Goal: Task Accomplishment & Management: Use online tool/utility

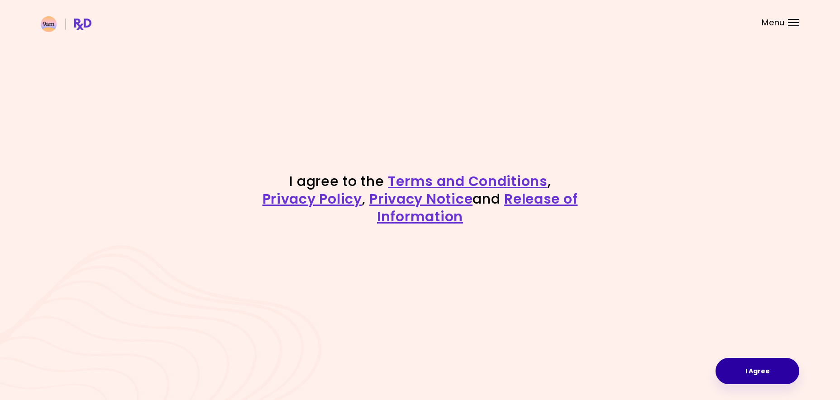
click at [740, 368] on button "I Agree" at bounding box center [758, 371] width 84 height 26
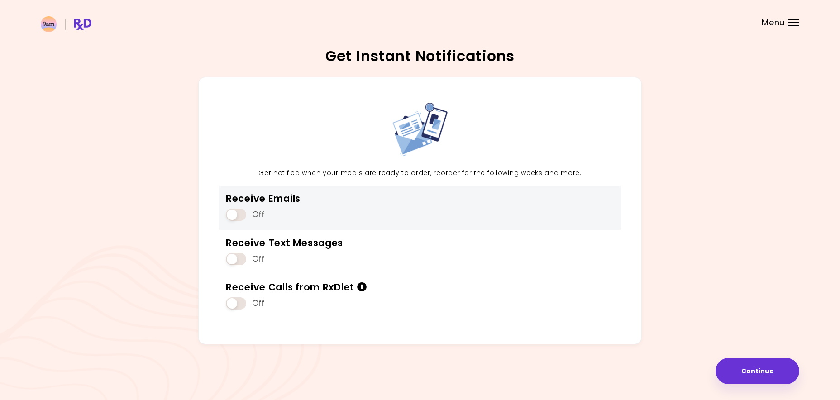
click at [239, 215] on span at bounding box center [236, 215] width 20 height 12
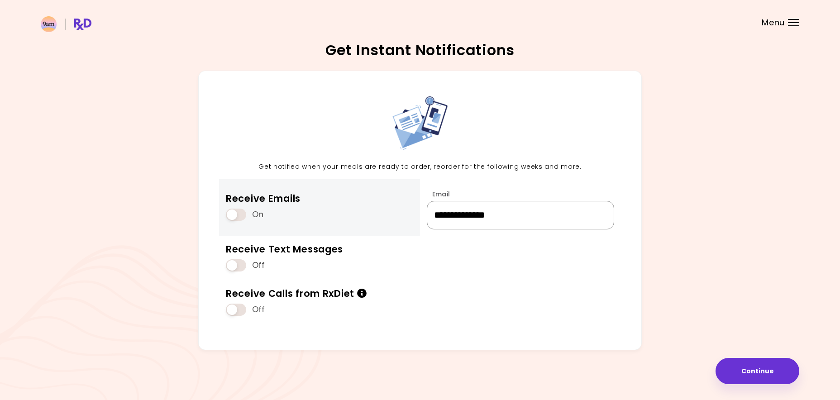
drag, startPoint x: 553, startPoint y: 213, endPoint x: 380, endPoint y: 199, distance: 173.6
click at [386, 200] on div "**********" at bounding box center [420, 211] width 444 height 280
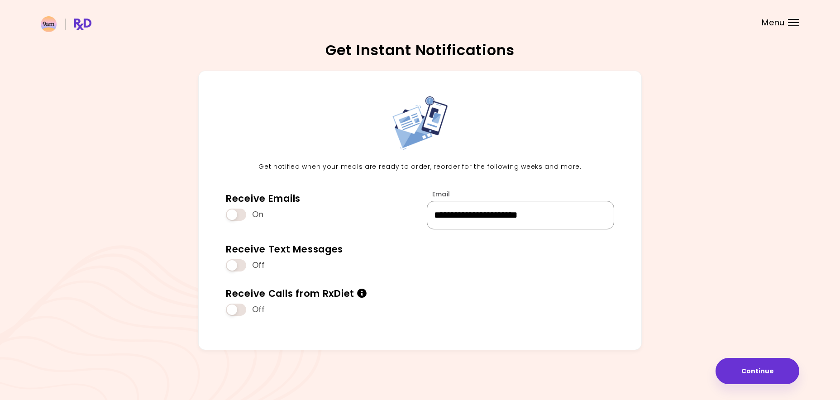
type input "**********"
click at [728, 216] on div "**********" at bounding box center [420, 214] width 759 height 287
click at [756, 379] on button "Continue" at bounding box center [758, 371] width 84 height 26
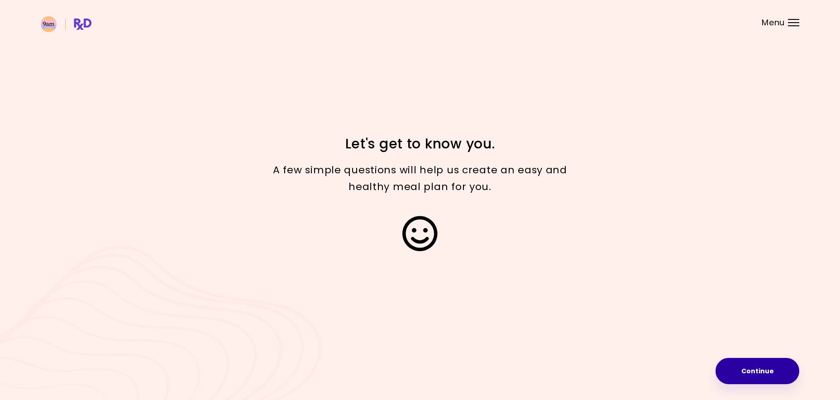
click at [765, 377] on button "Continue" at bounding box center [758, 371] width 84 height 26
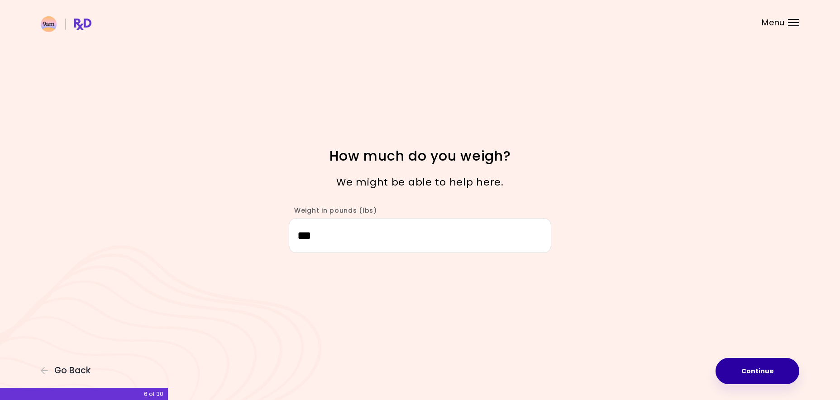
click at [746, 372] on button "Continue" at bounding box center [758, 371] width 84 height 26
select select "****"
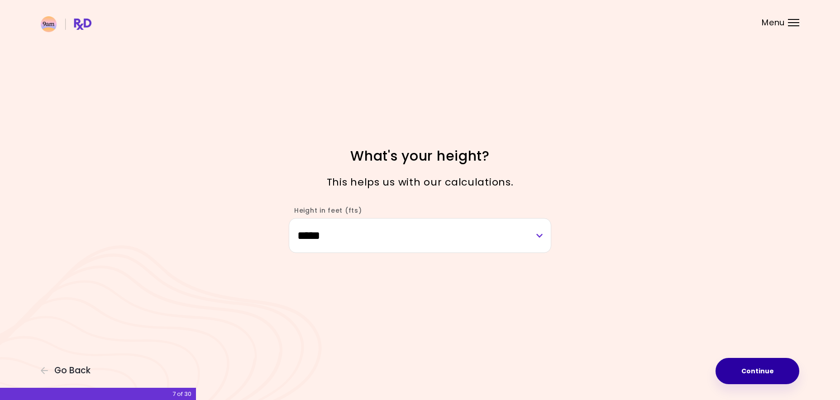
click at [746, 372] on button "Continue" at bounding box center [758, 371] width 84 height 26
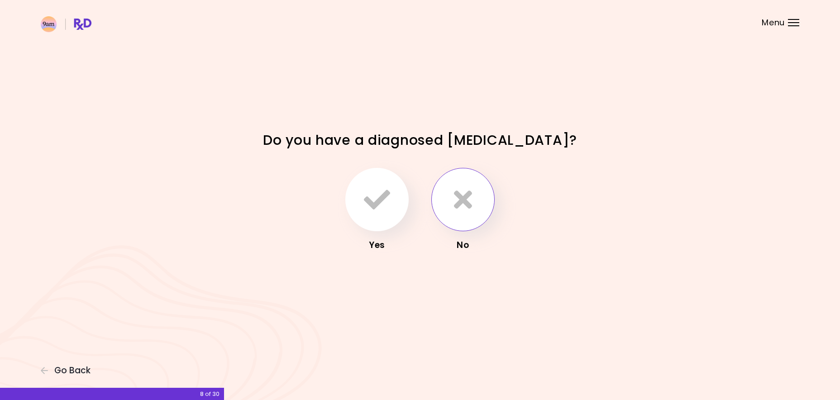
click at [470, 205] on icon "button" at bounding box center [463, 200] width 18 height 26
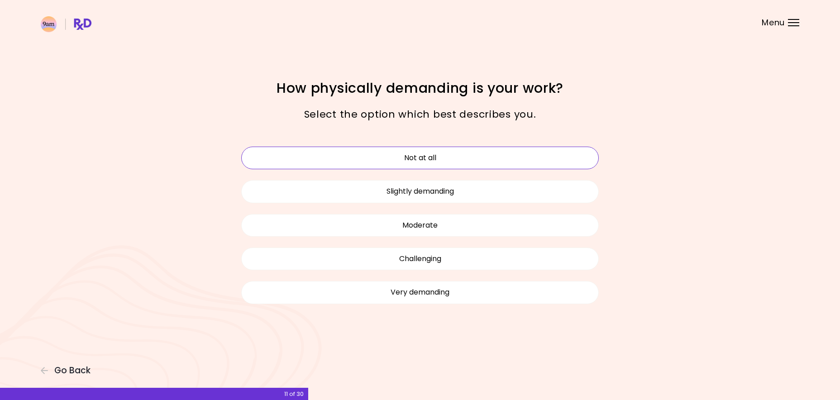
click at [461, 158] on button "Not at all" at bounding box center [420, 158] width 358 height 23
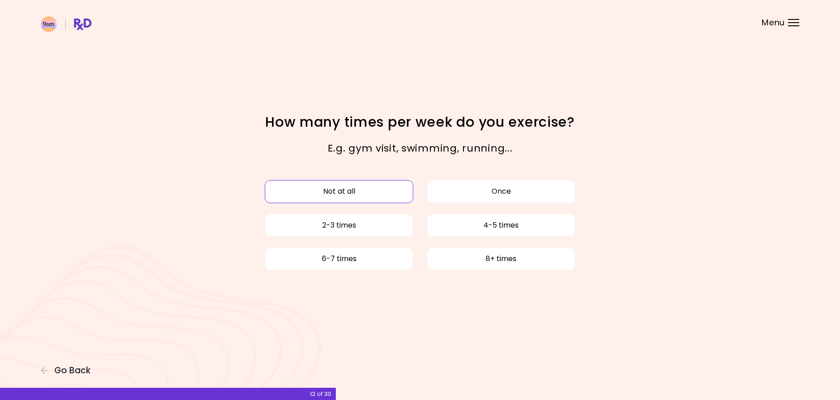
click at [363, 191] on button "Not at all" at bounding box center [339, 191] width 149 height 23
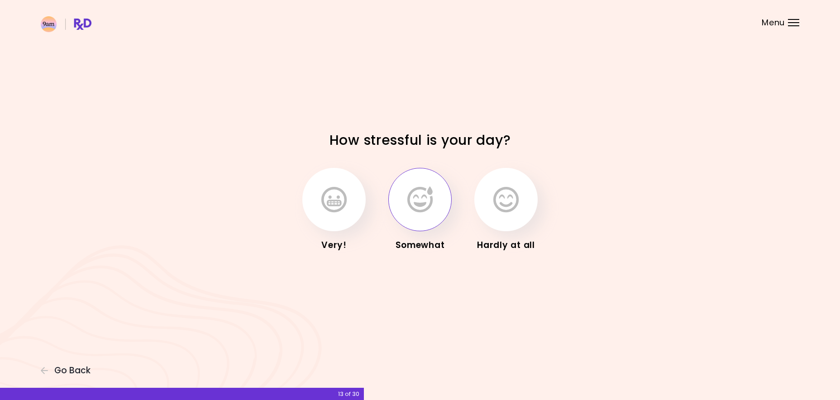
click at [417, 212] on icon "button" at bounding box center [420, 200] width 25 height 26
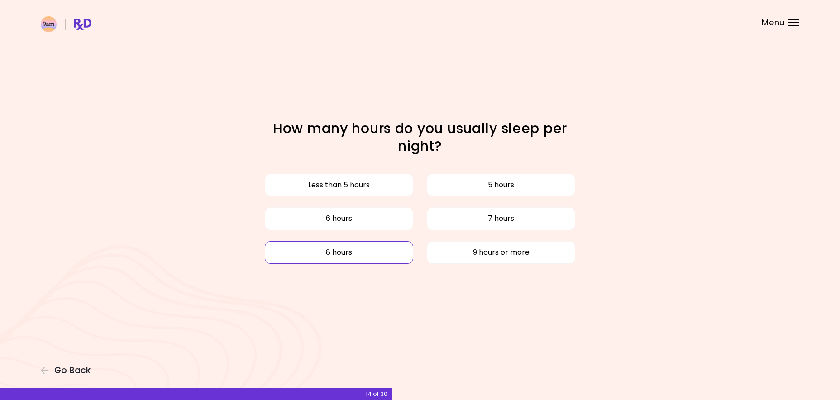
click at [379, 253] on button "8 hours" at bounding box center [339, 252] width 149 height 23
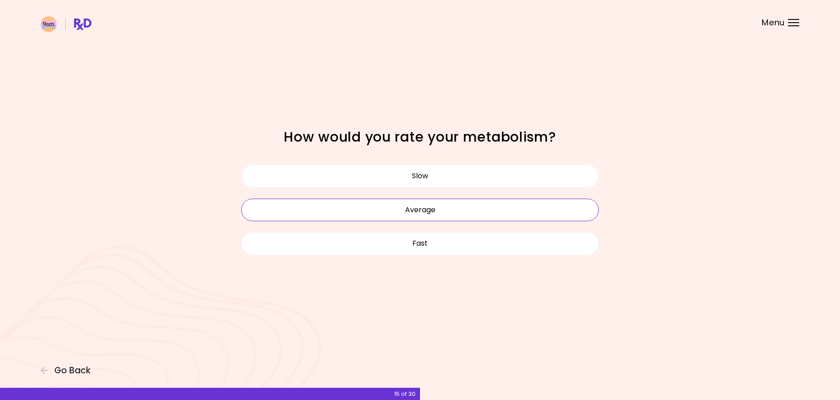
click at [397, 208] on button "Average" at bounding box center [420, 210] width 358 height 23
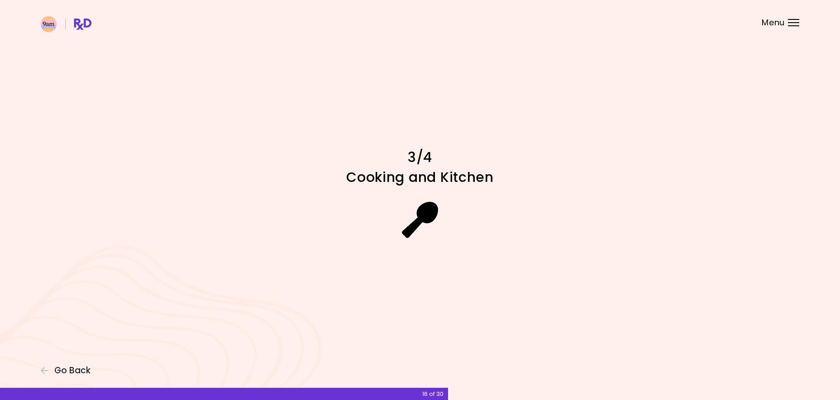
click at [424, 213] on icon at bounding box center [420, 220] width 37 height 36
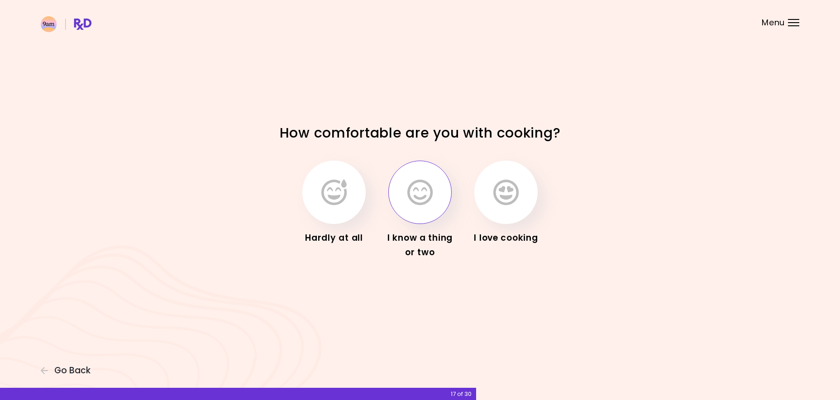
click at [433, 204] on button "button" at bounding box center [419, 192] width 63 height 63
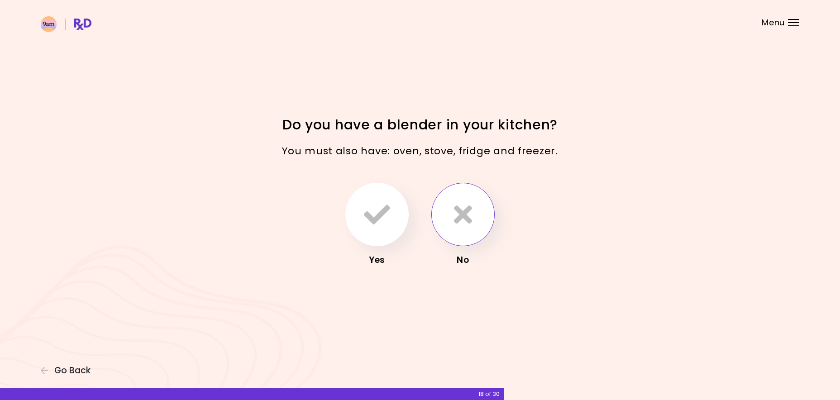
click at [472, 211] on button "button" at bounding box center [463, 214] width 63 height 63
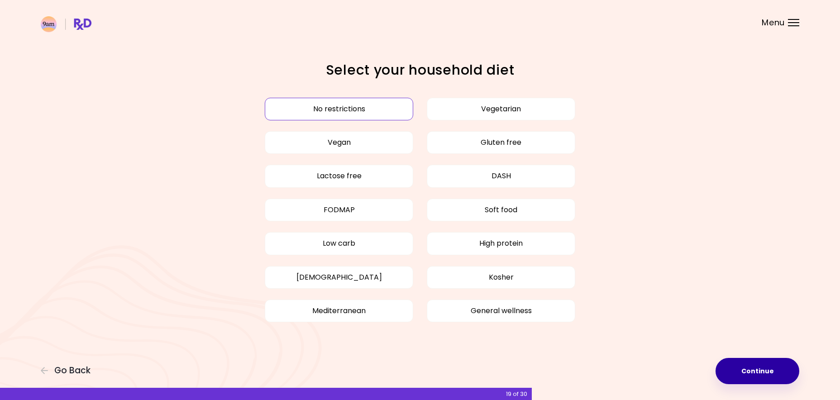
click at [761, 369] on button "Continue" at bounding box center [758, 371] width 84 height 26
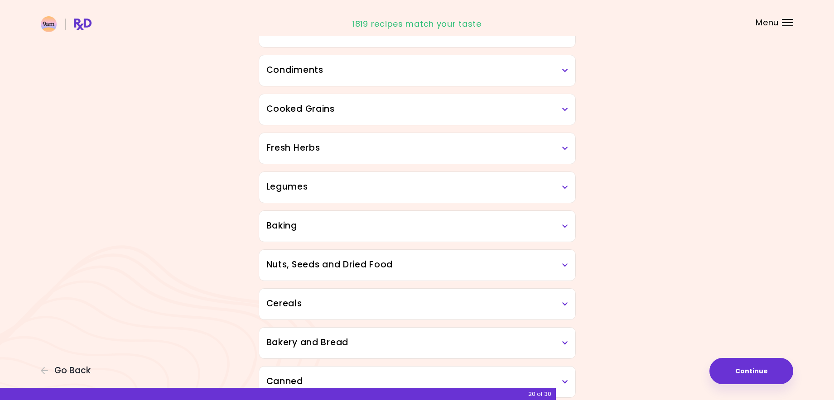
scroll to position [397, 0]
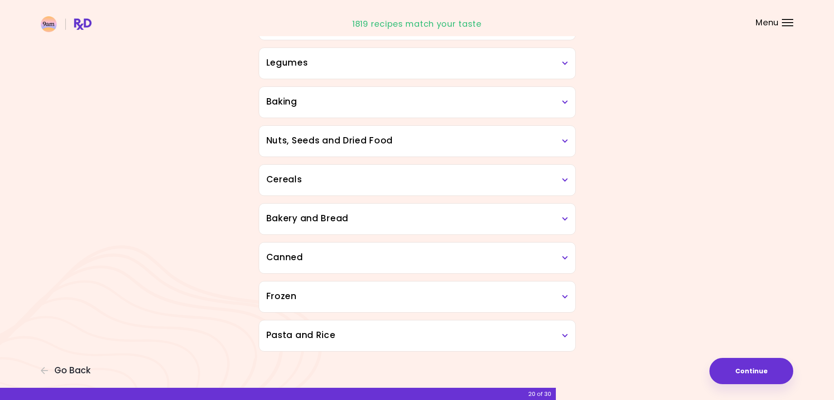
click at [560, 339] on h3 "Pasta and Rice" at bounding box center [417, 335] width 302 height 13
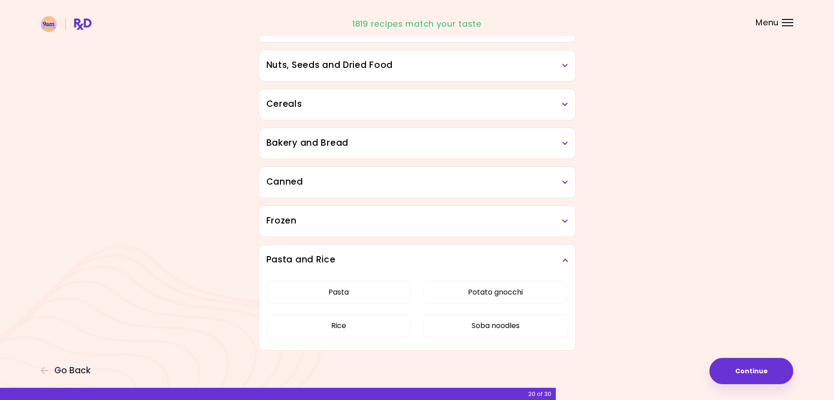
scroll to position [473, 0]
click at [537, 221] on h3 "Frozen" at bounding box center [417, 220] width 302 height 13
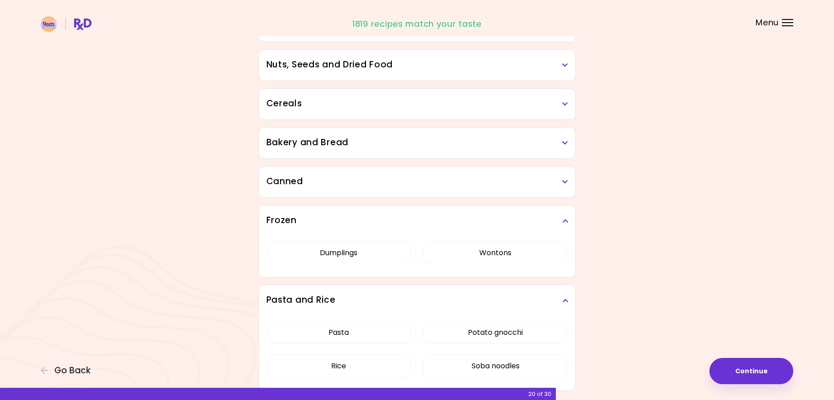
click at [522, 179] on h3 "Canned" at bounding box center [417, 181] width 302 height 13
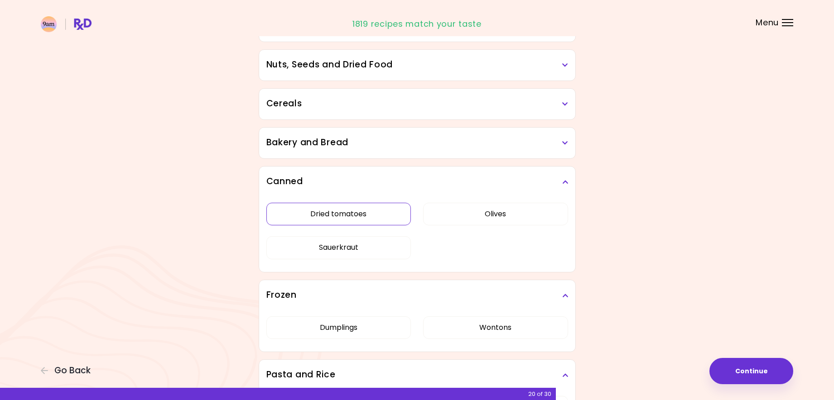
click at [362, 216] on button "Dried tomatoes" at bounding box center [338, 214] width 145 height 23
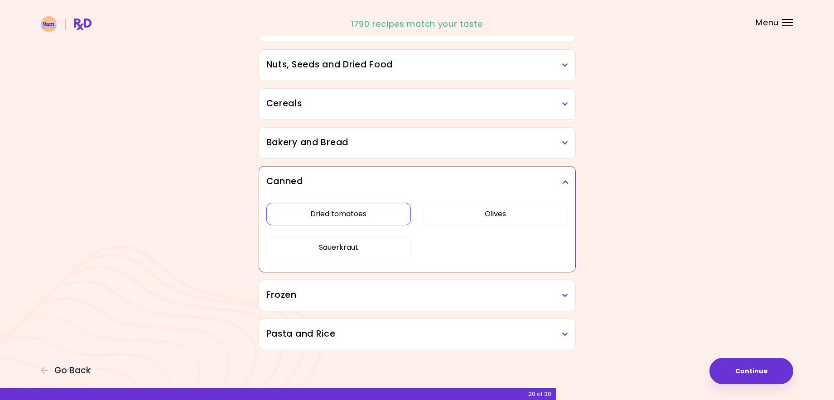
click at [460, 153] on div "Bakery and Bread" at bounding box center [417, 143] width 316 height 31
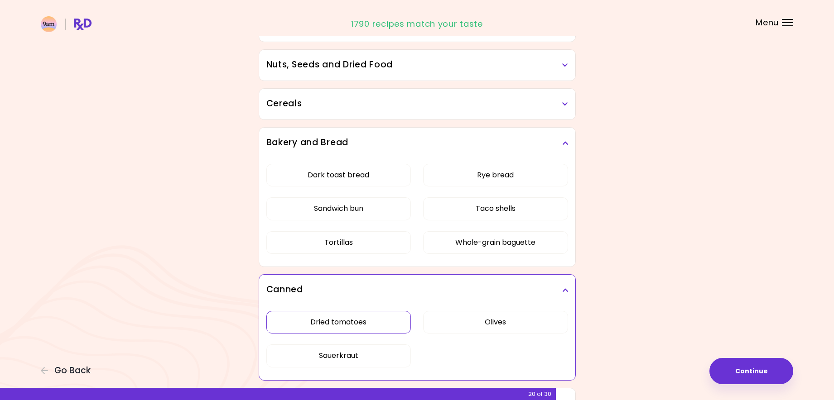
click at [456, 106] on h3 "Cereals" at bounding box center [417, 103] width 302 height 13
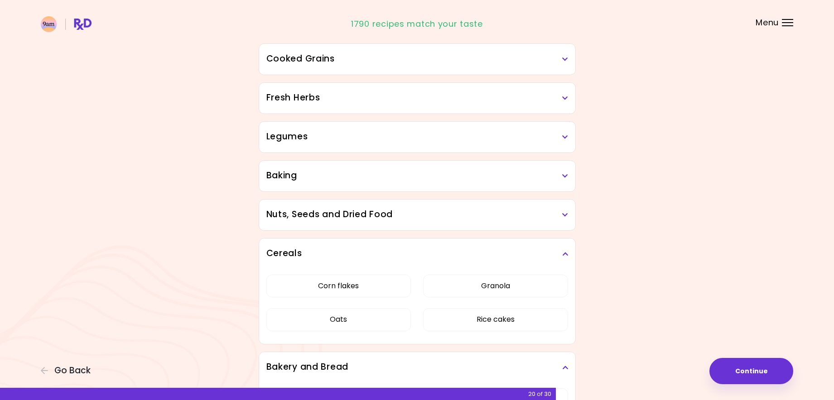
scroll to position [322, 0]
click at [471, 214] on h3 "Nuts, Seeds and Dried Food" at bounding box center [417, 216] width 302 height 13
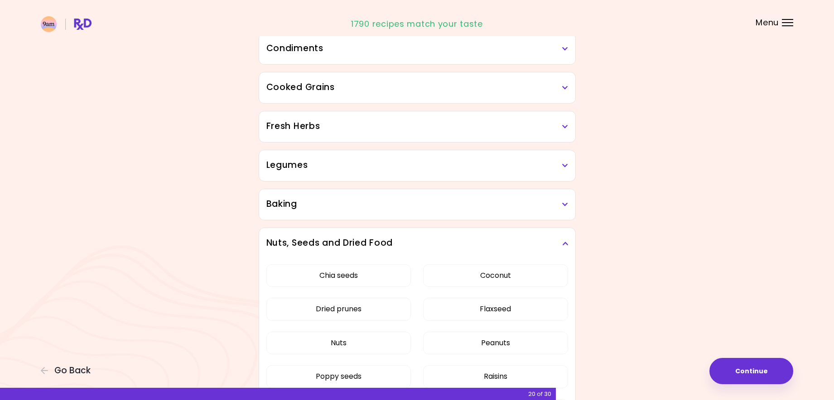
scroll to position [292, 0]
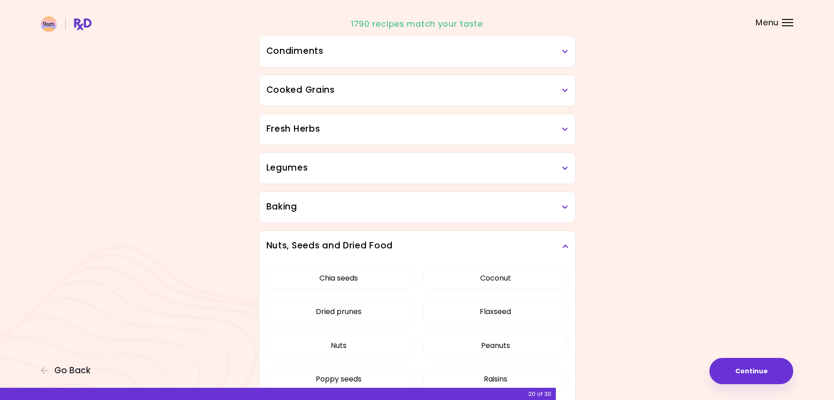
click at [439, 214] on div "Baking" at bounding box center [417, 207] width 316 height 31
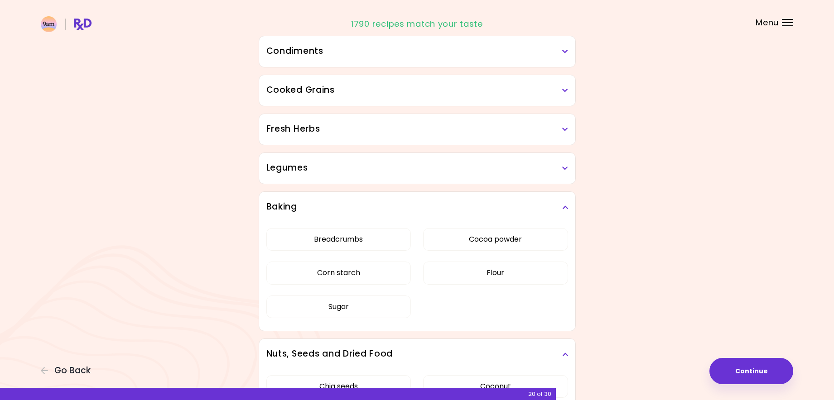
click at [458, 163] on h3 "Legumes" at bounding box center [417, 168] width 302 height 13
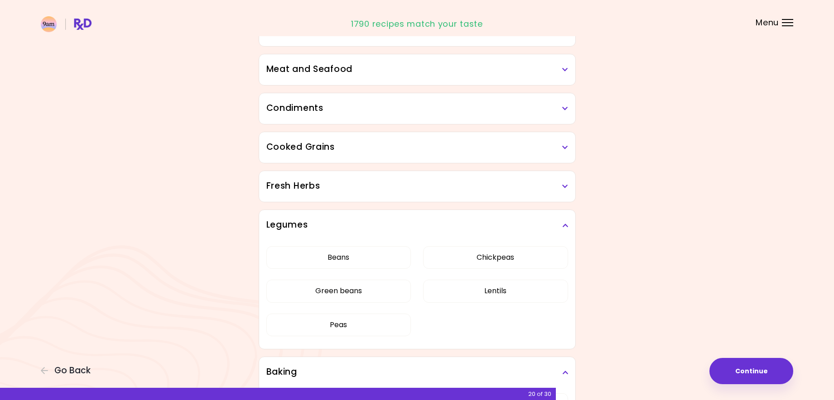
scroll to position [234, 0]
click at [428, 192] on h3 "Fresh Herbs" at bounding box center [417, 187] width 302 height 13
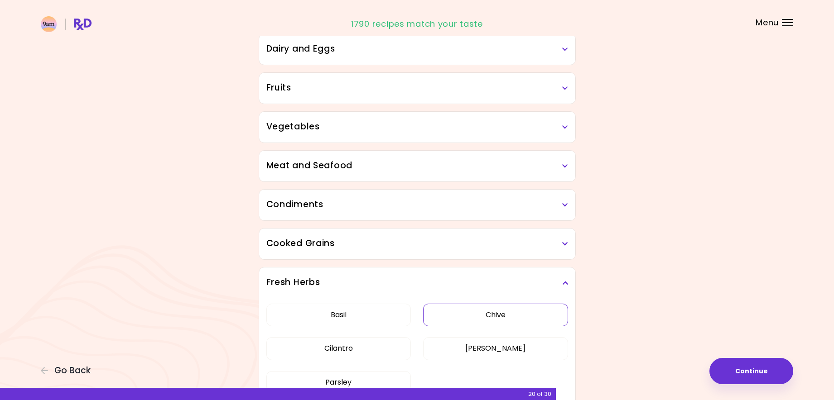
scroll to position [138, 0]
click at [445, 239] on h3 "Cooked Grains" at bounding box center [417, 244] width 302 height 13
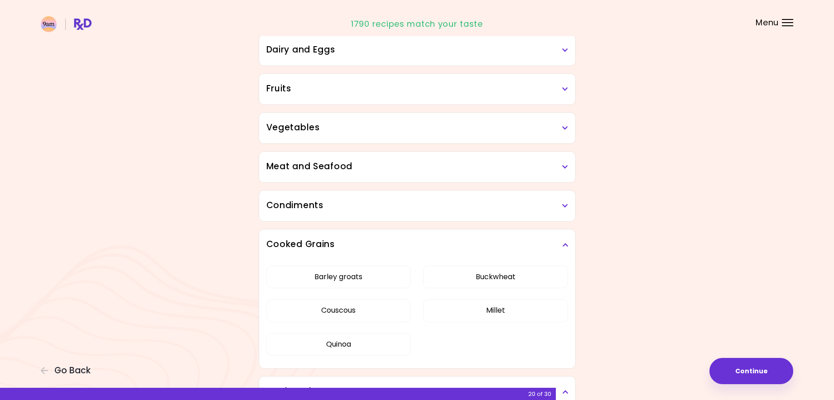
click at [451, 206] on h3 "Condiments" at bounding box center [417, 205] width 302 height 13
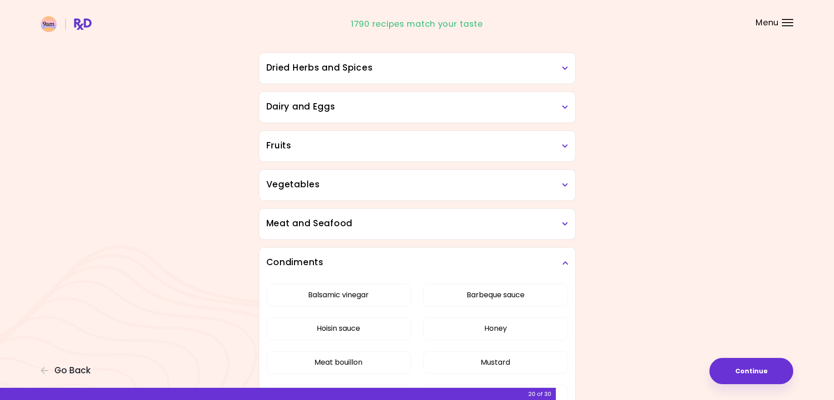
scroll to position [80, 0]
click at [451, 221] on h3 "Meat and Seafood" at bounding box center [417, 224] width 302 height 13
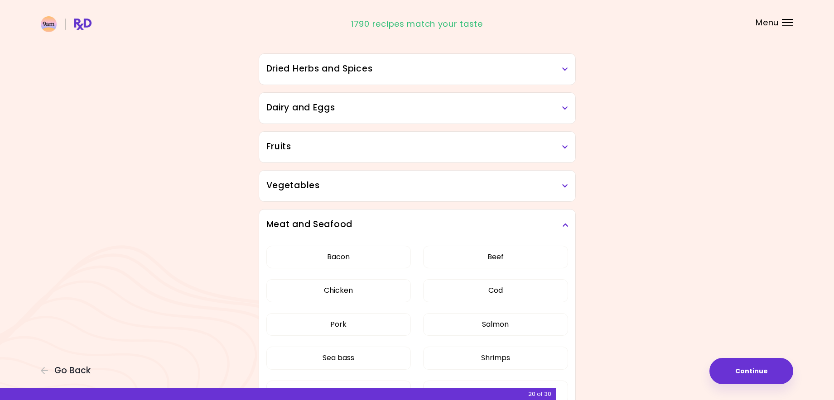
click at [466, 179] on h3 "Vegetables" at bounding box center [417, 185] width 302 height 13
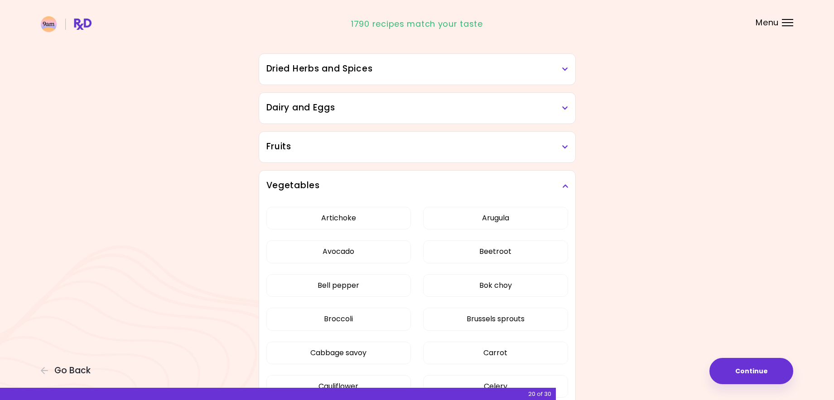
click at [446, 153] on h3 "Fruits" at bounding box center [417, 146] width 302 height 13
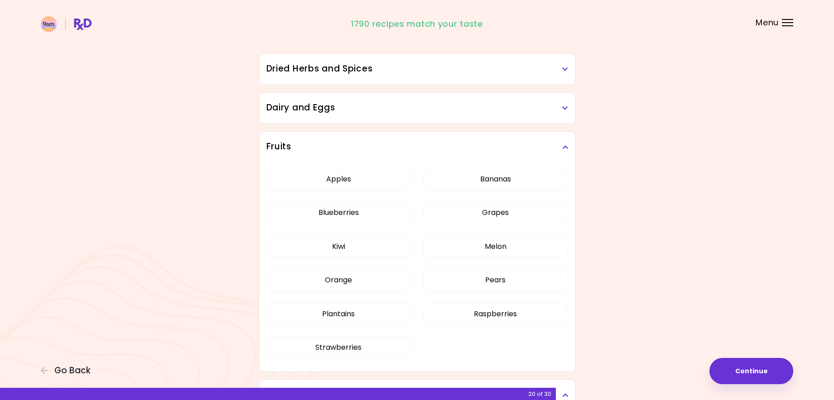
click at [437, 105] on h3 "Dairy and Eggs" at bounding box center [417, 107] width 302 height 13
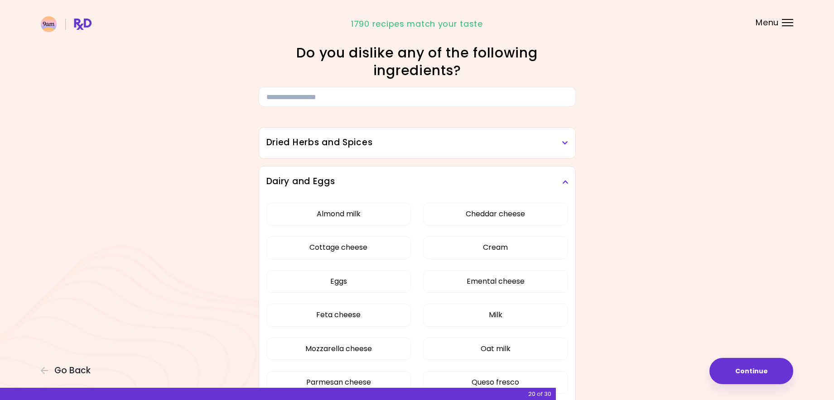
scroll to position [5, 0]
click at [417, 147] on h3 "Dried Herbs and Spices" at bounding box center [417, 143] width 302 height 13
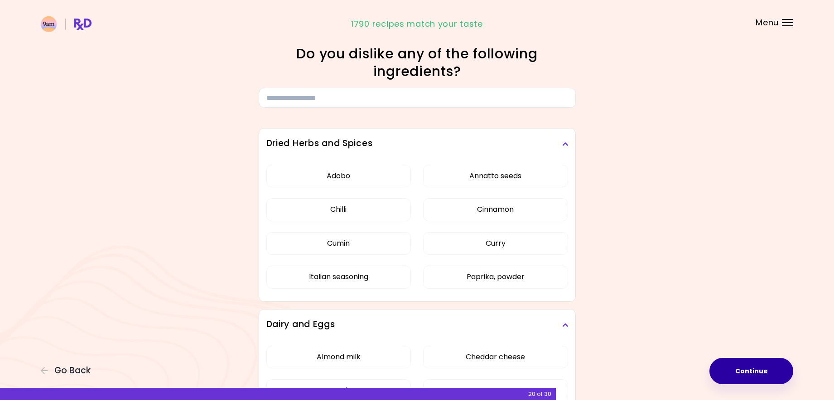
click at [783, 368] on button "Continue" at bounding box center [751, 371] width 84 height 26
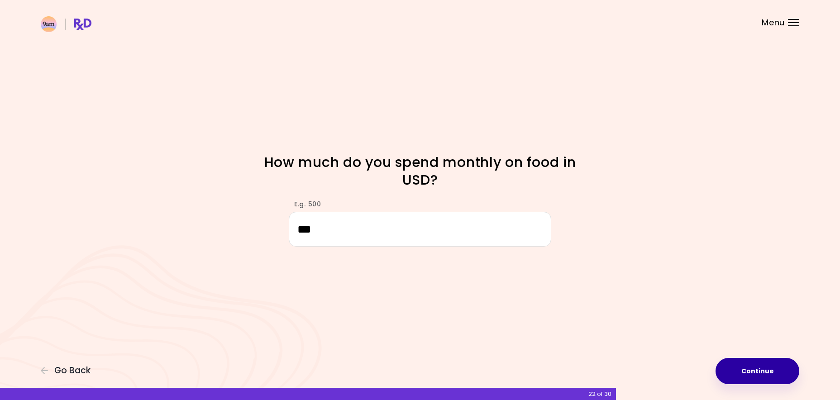
type input "***"
click at [757, 375] on button "Continue" at bounding box center [758, 371] width 84 height 26
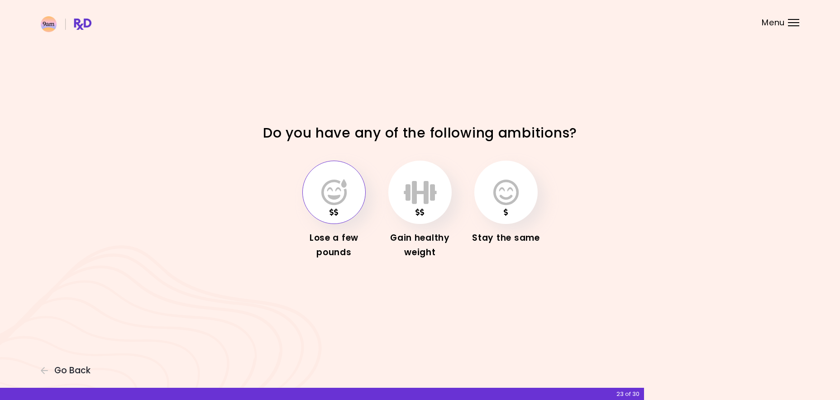
click at [339, 195] on icon "button" at bounding box center [333, 192] width 25 height 26
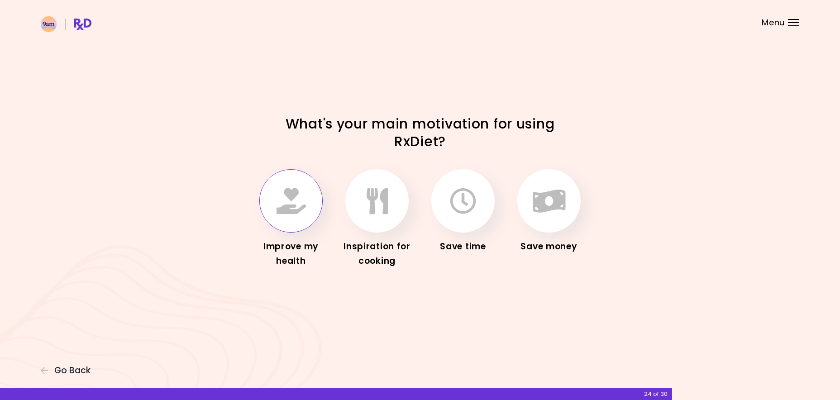
click at [281, 203] on icon "button" at bounding box center [291, 201] width 29 height 26
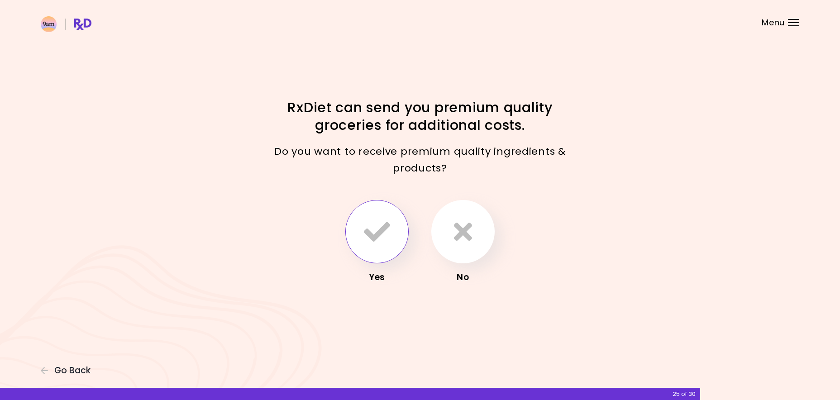
click at [384, 236] on icon "button" at bounding box center [377, 232] width 26 height 26
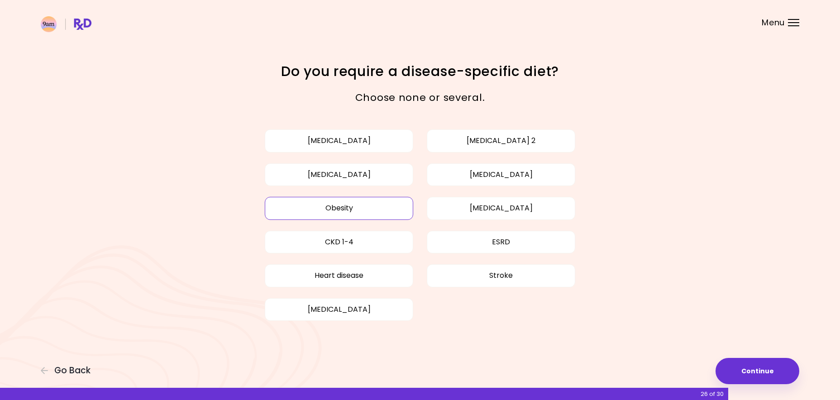
click at [362, 211] on button "Obesity" at bounding box center [339, 208] width 149 height 23
click at [388, 176] on button "[MEDICAL_DATA]" at bounding box center [339, 174] width 149 height 23
click at [754, 377] on button "Continue" at bounding box center [758, 371] width 84 height 26
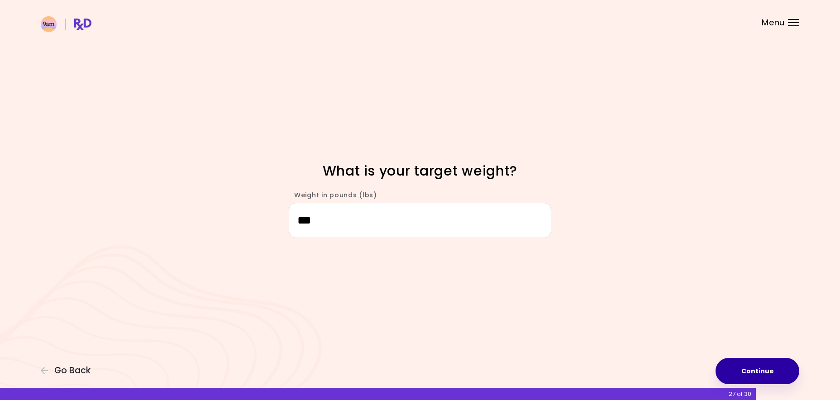
type input "***"
click at [760, 374] on button "Continue" at bounding box center [758, 371] width 84 height 26
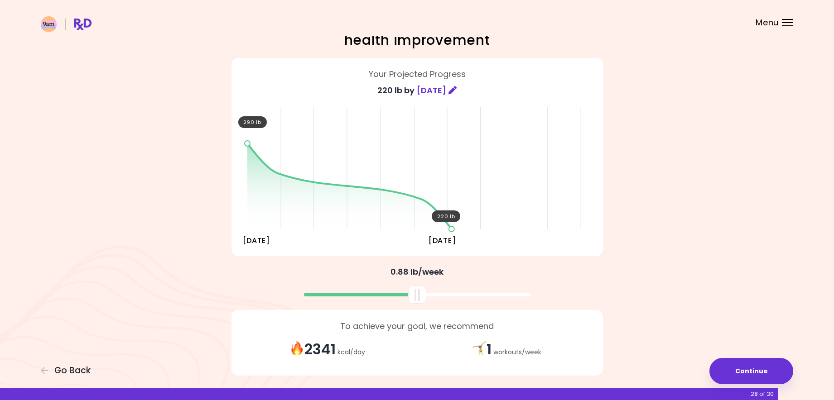
scroll to position [47, 0]
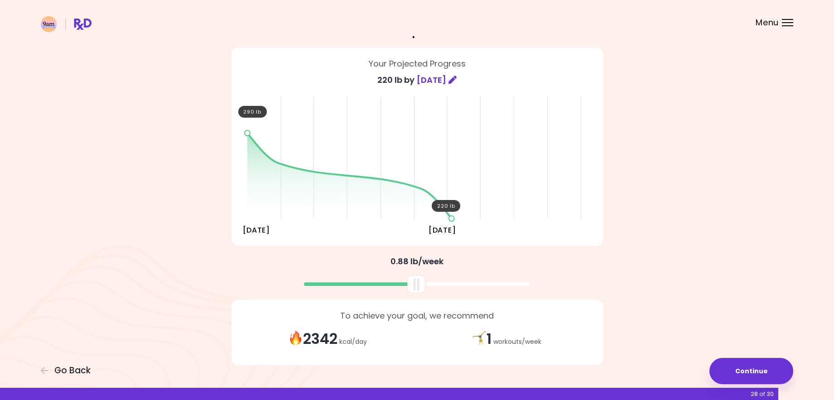
drag, startPoint x: 421, startPoint y: 286, endPoint x: 421, endPoint y: 307, distance: 21.7
click at [421, 307] on div "You're embarking on your journey to overall health improvement Your Projected P…" at bounding box center [417, 187] width 435 height 369
click at [731, 370] on button "Continue" at bounding box center [751, 371] width 84 height 26
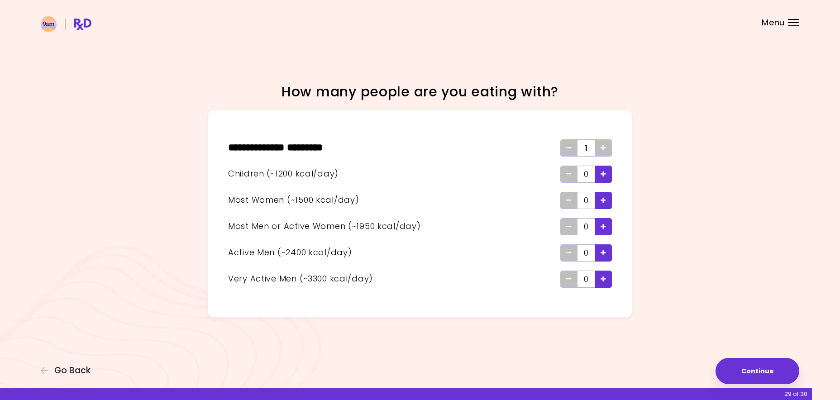
click at [606, 197] on div "Add - Woman" at bounding box center [603, 200] width 17 height 17
click at [570, 202] on icon "Remove - Woman" at bounding box center [568, 200] width 5 height 6
click at [604, 227] on icon "Add - Man or Active Woman" at bounding box center [603, 227] width 5 height 6
click at [748, 373] on button "Continue" at bounding box center [758, 371] width 84 height 26
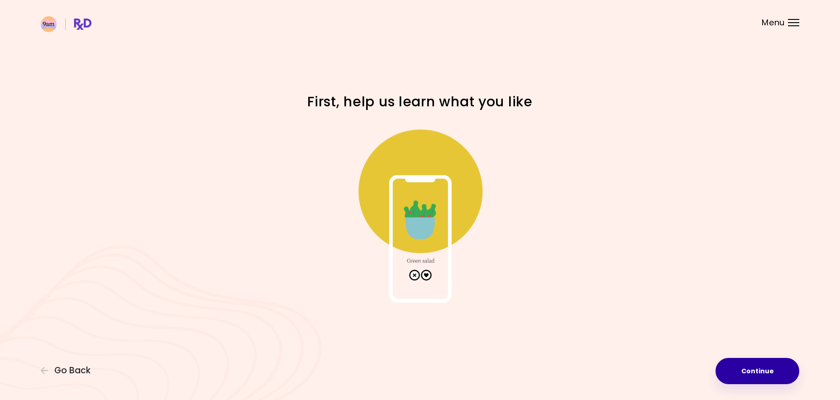
click at [746, 369] on button "Continue" at bounding box center [758, 371] width 84 height 26
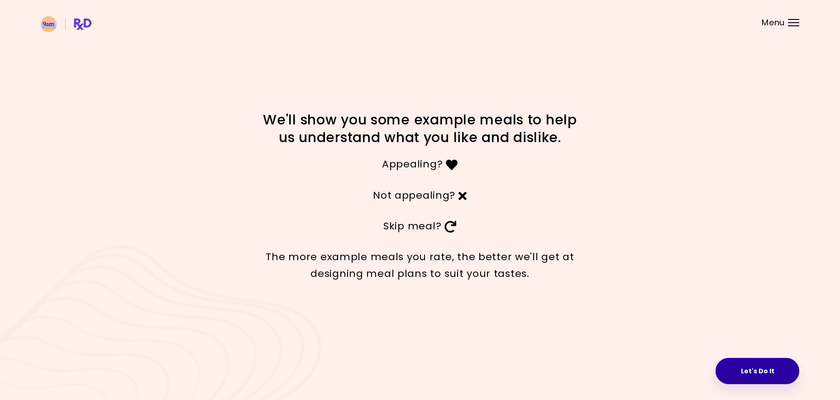
click at [760, 363] on button "Let's Do It" at bounding box center [758, 371] width 84 height 26
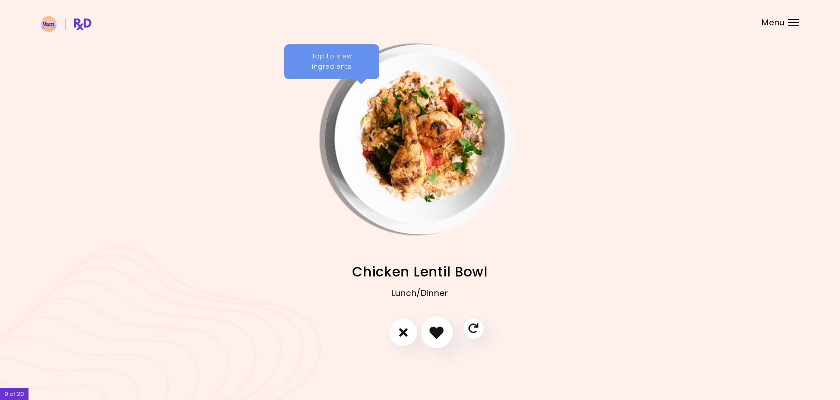
click at [440, 331] on icon "I like this recipe" at bounding box center [437, 333] width 14 height 14
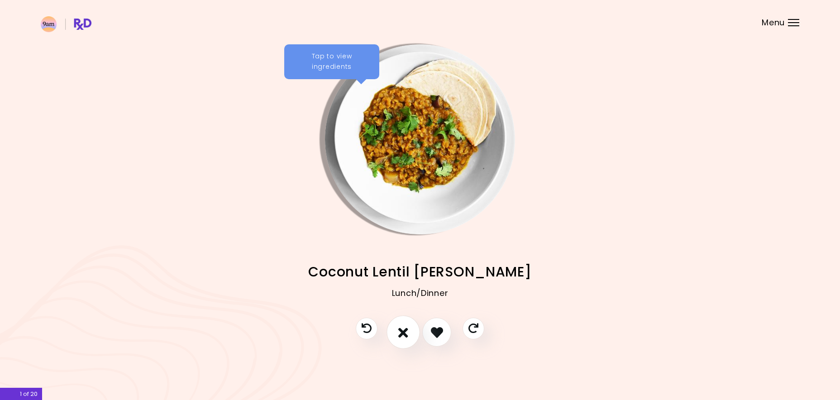
click at [411, 328] on button "I don't like this recipe" at bounding box center [404, 333] width 34 height 34
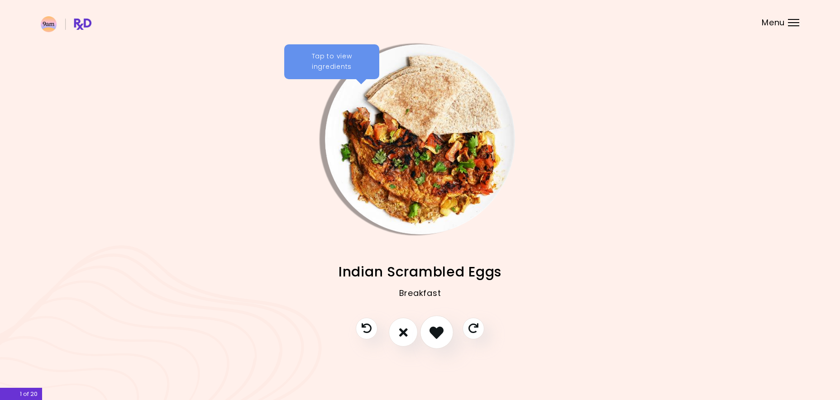
click at [436, 333] on icon "I like this recipe" at bounding box center [437, 333] width 14 height 14
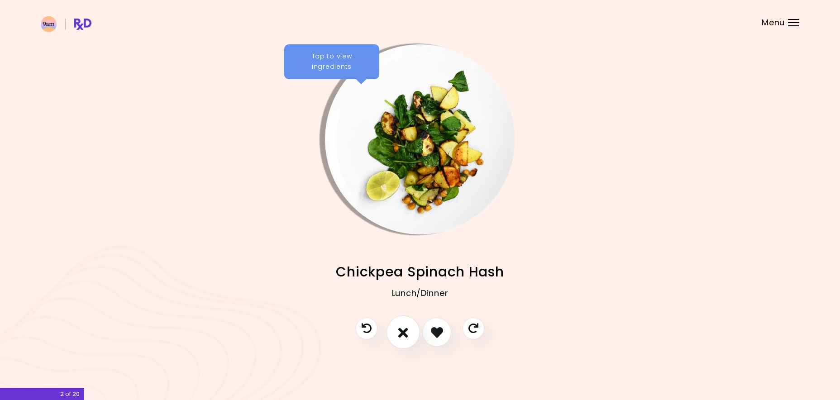
drag, startPoint x: 408, startPoint y: 332, endPoint x: 414, endPoint y: 333, distance: 6.0
click at [408, 332] on button "I don't like this recipe" at bounding box center [404, 333] width 34 height 34
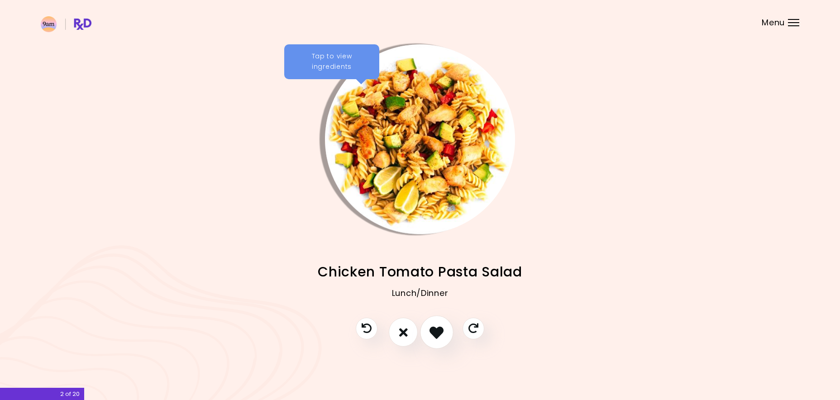
click at [434, 336] on icon "I like this recipe" at bounding box center [437, 333] width 14 height 14
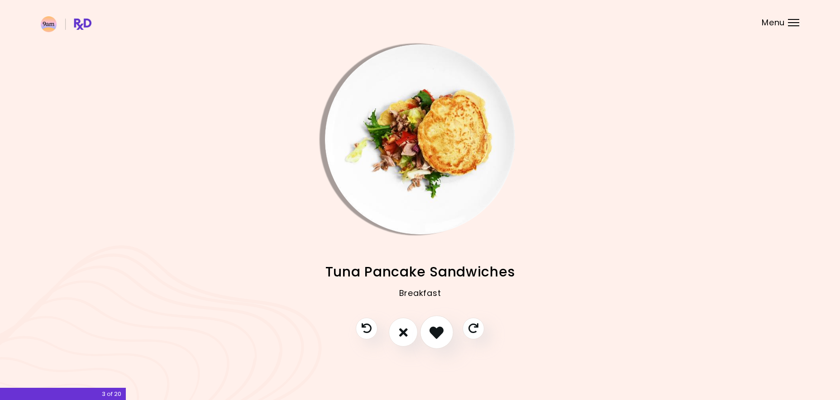
click at [436, 333] on icon "I like this recipe" at bounding box center [437, 333] width 14 height 14
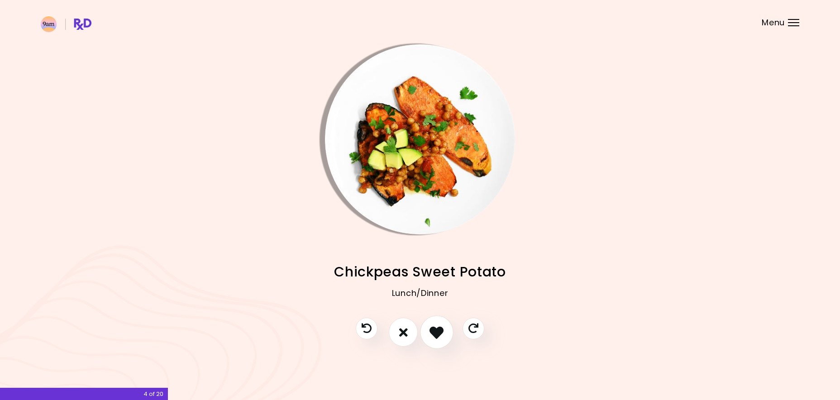
click at [436, 333] on icon "I like this recipe" at bounding box center [437, 333] width 14 height 14
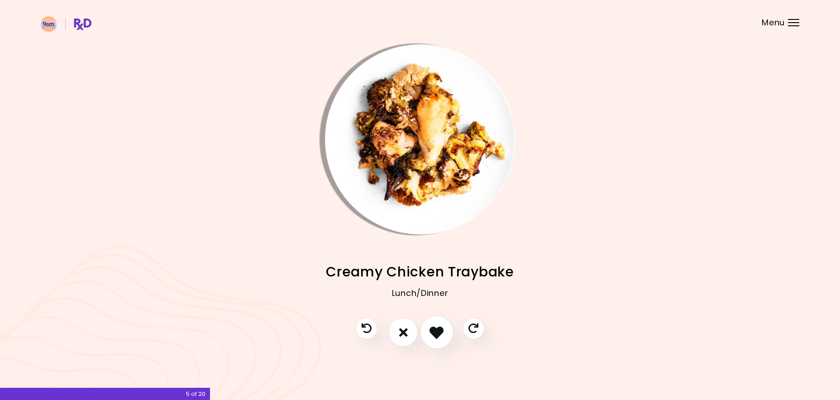
click at [436, 333] on icon "I like this recipe" at bounding box center [437, 333] width 14 height 14
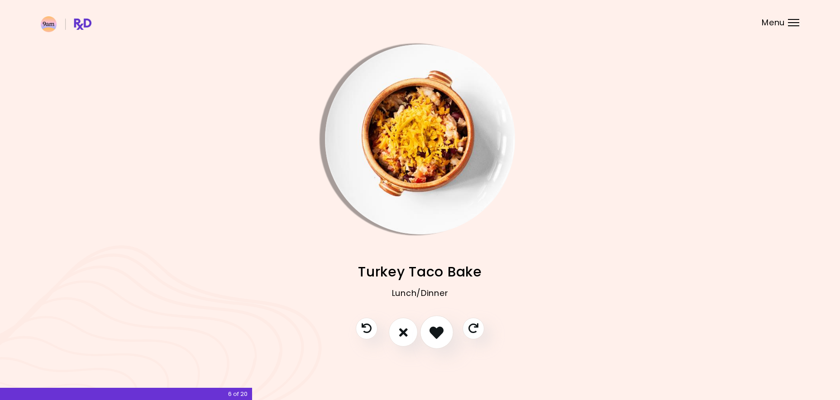
click at [436, 333] on icon "I like this recipe" at bounding box center [437, 333] width 14 height 14
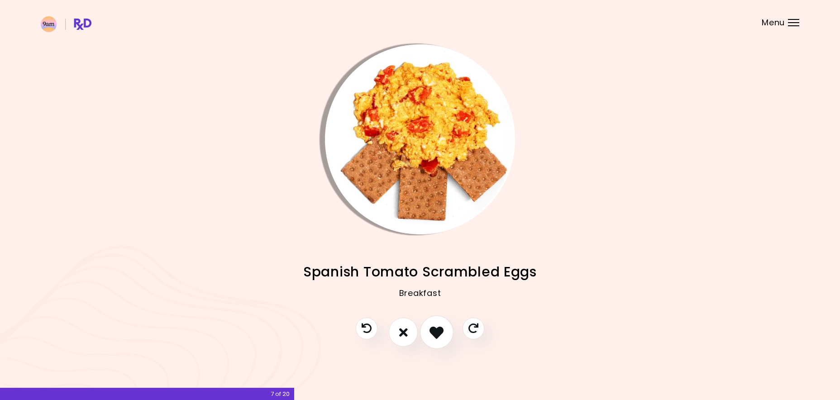
click at [436, 333] on icon "I like this recipe" at bounding box center [437, 333] width 14 height 14
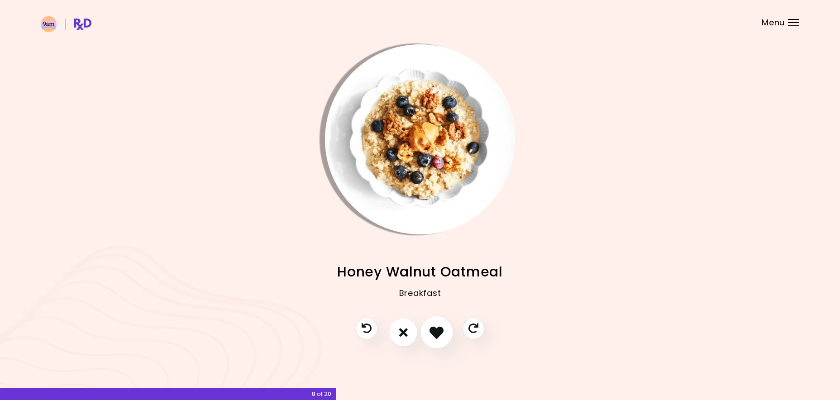
click at [436, 333] on icon "I like this recipe" at bounding box center [437, 333] width 14 height 14
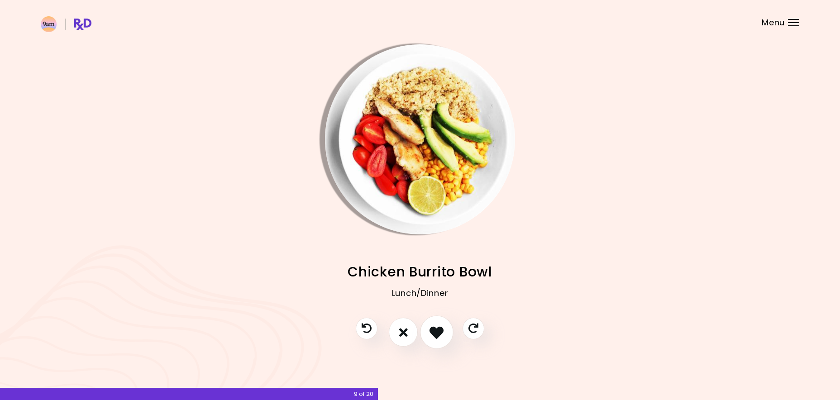
click at [436, 333] on icon "I like this recipe" at bounding box center [437, 333] width 14 height 14
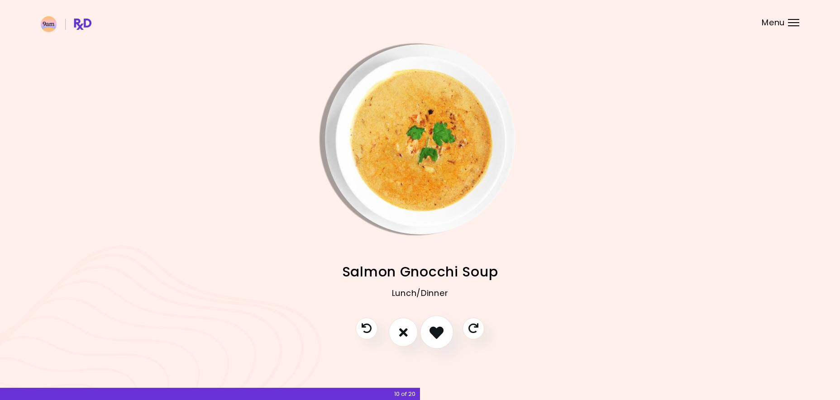
click at [436, 333] on icon "I like this recipe" at bounding box center [437, 333] width 14 height 14
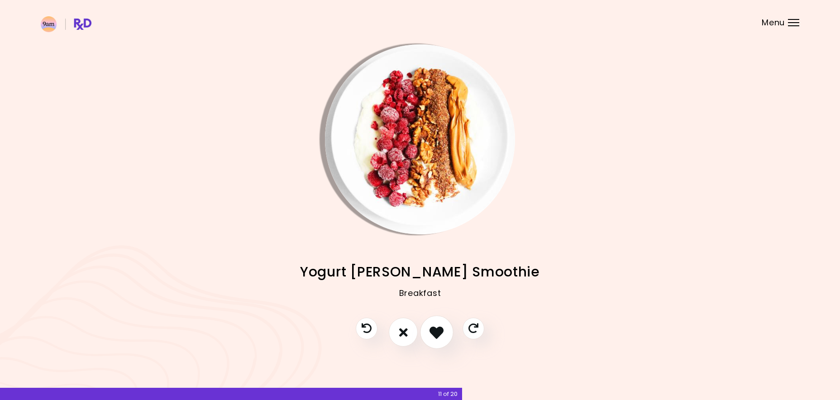
click at [436, 333] on icon "I like this recipe" at bounding box center [437, 333] width 14 height 14
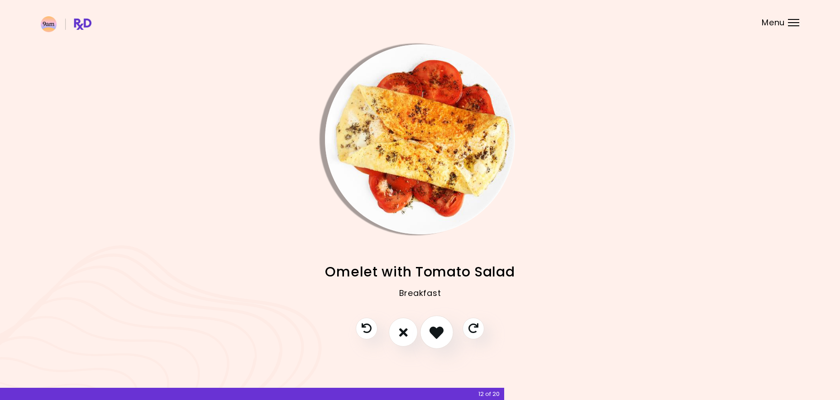
click at [436, 333] on icon "I like this recipe" at bounding box center [437, 333] width 14 height 14
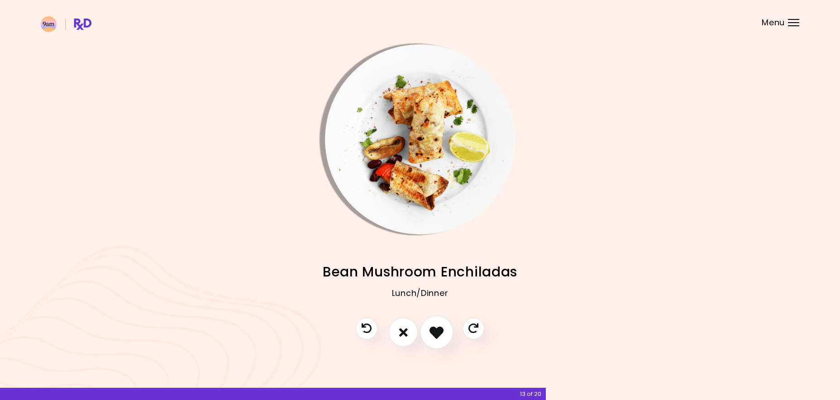
click at [436, 333] on icon "I like this recipe" at bounding box center [437, 333] width 14 height 14
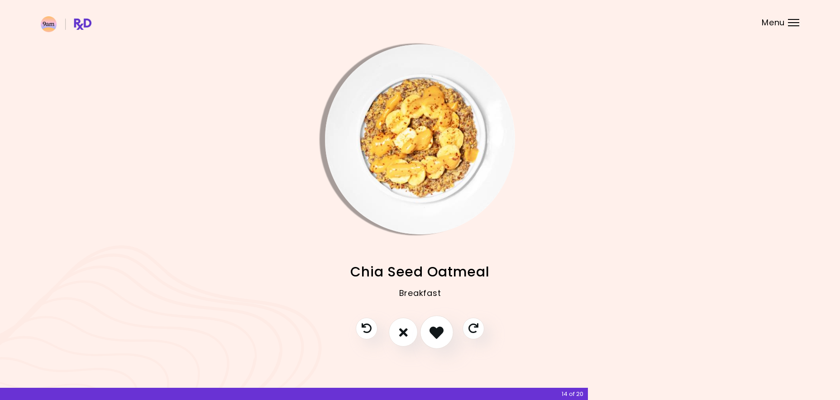
click at [436, 333] on icon "I like this recipe" at bounding box center [437, 333] width 14 height 14
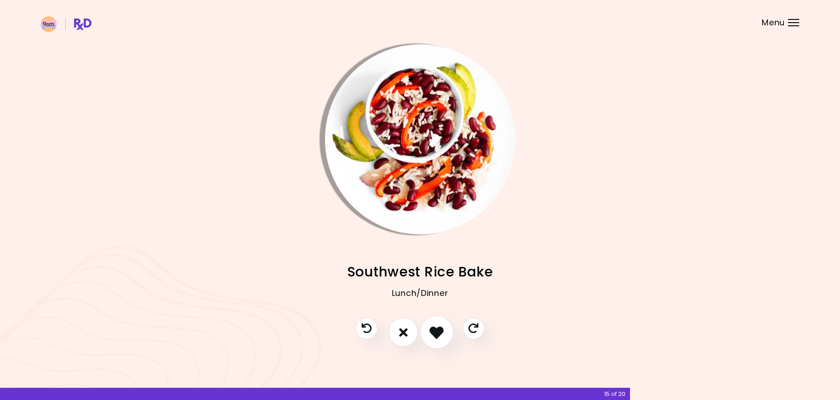
click at [436, 334] on icon "I like this recipe" at bounding box center [437, 333] width 14 height 14
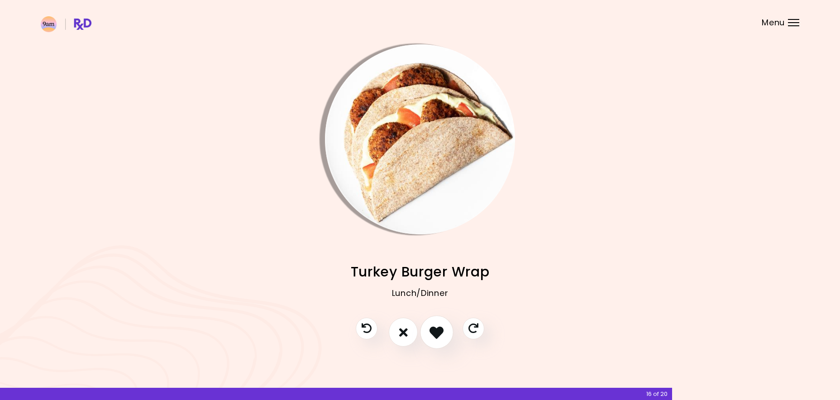
click at [436, 334] on icon "I like this recipe" at bounding box center [437, 333] width 14 height 14
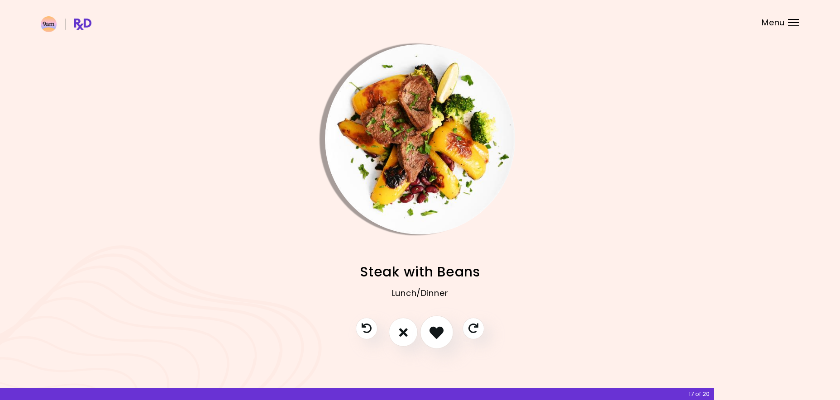
click at [436, 334] on icon "I like this recipe" at bounding box center [437, 333] width 14 height 14
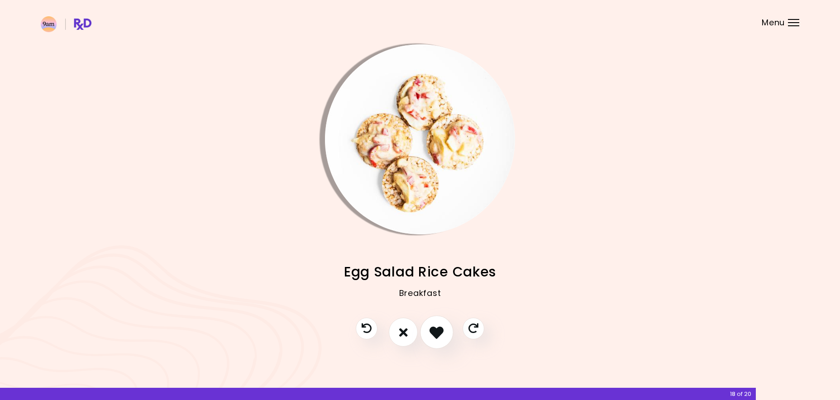
click at [436, 334] on icon "I like this recipe" at bounding box center [437, 333] width 14 height 14
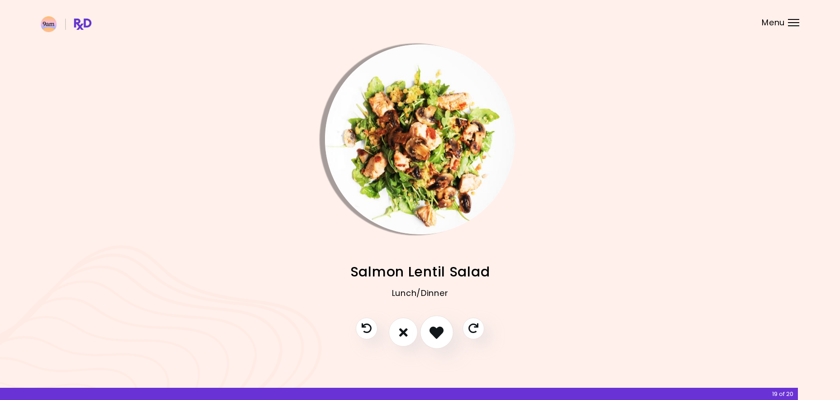
click at [436, 334] on icon "I like this recipe" at bounding box center [437, 333] width 14 height 14
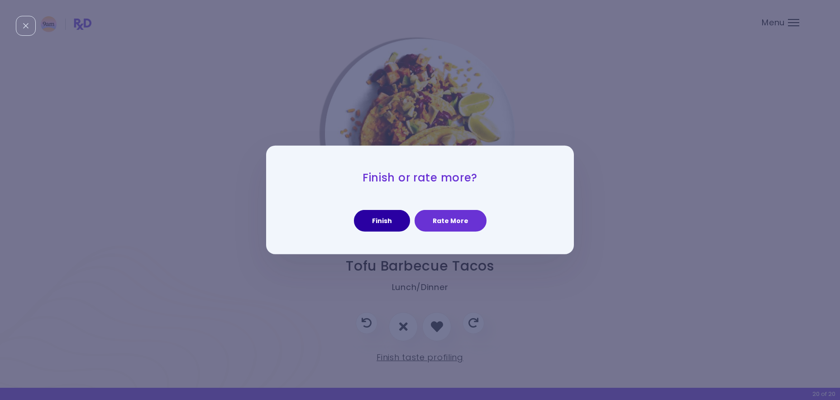
click at [393, 223] on button "Finish" at bounding box center [382, 221] width 56 height 22
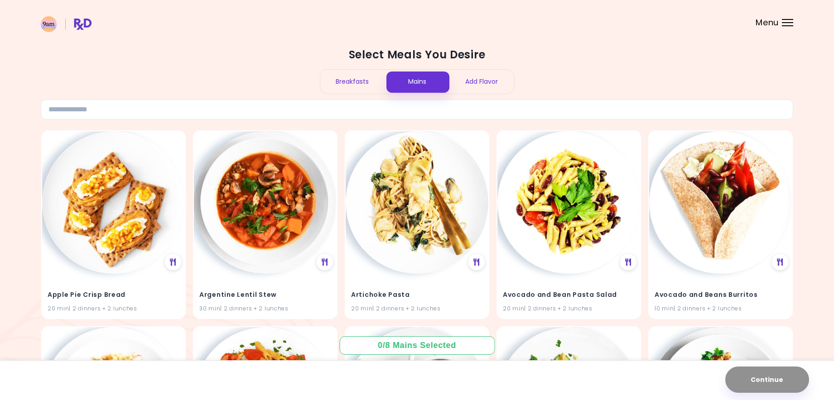
click at [351, 77] on div "Breakfasts" at bounding box center [352, 82] width 65 height 24
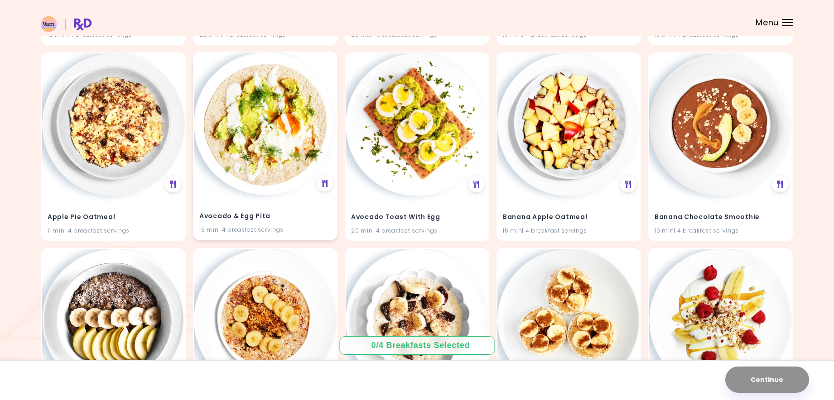
scroll to position [276, 0]
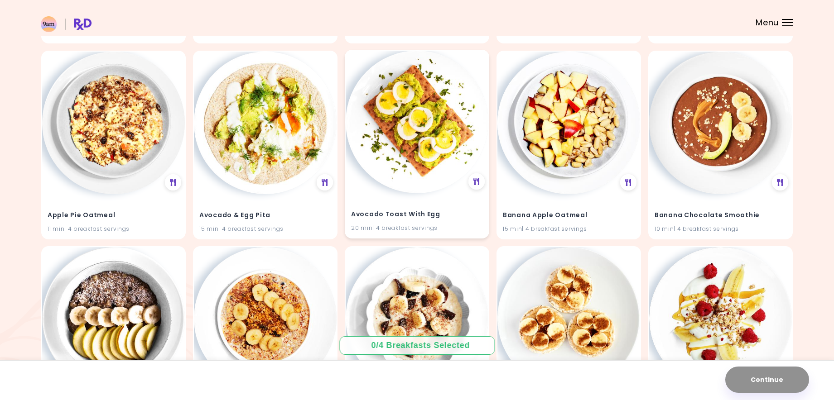
click at [398, 192] on div "Avocado Toast With Egg 20 min | 4 breakfast servings" at bounding box center [417, 144] width 144 height 189
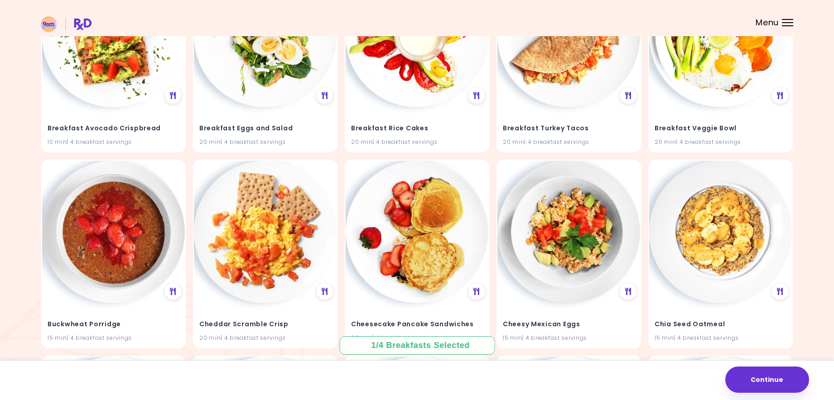
scroll to position [959, 0]
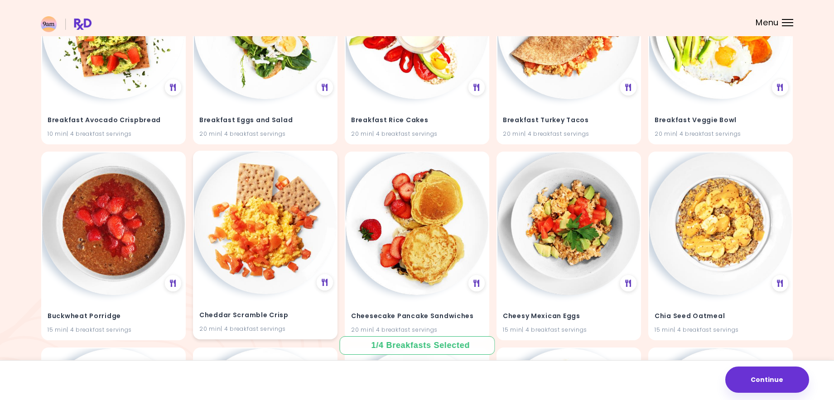
click at [270, 216] on img at bounding box center [265, 223] width 143 height 143
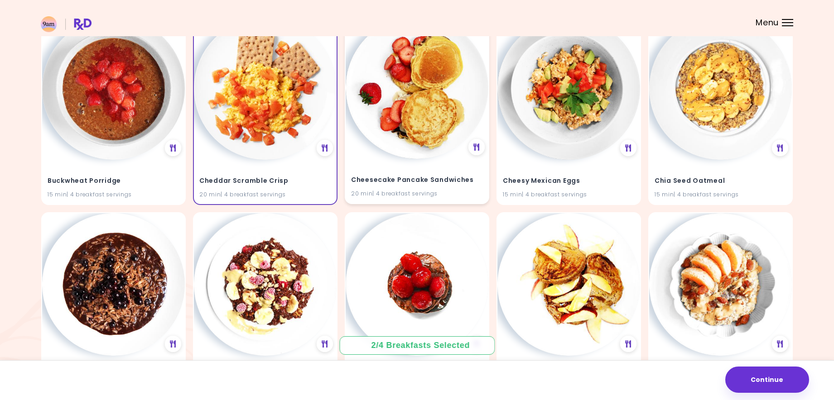
scroll to position [1116, 0]
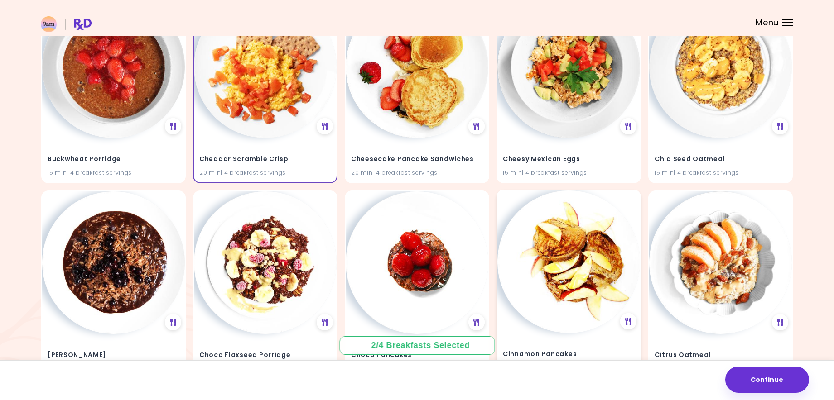
click at [586, 245] on img at bounding box center [568, 262] width 143 height 143
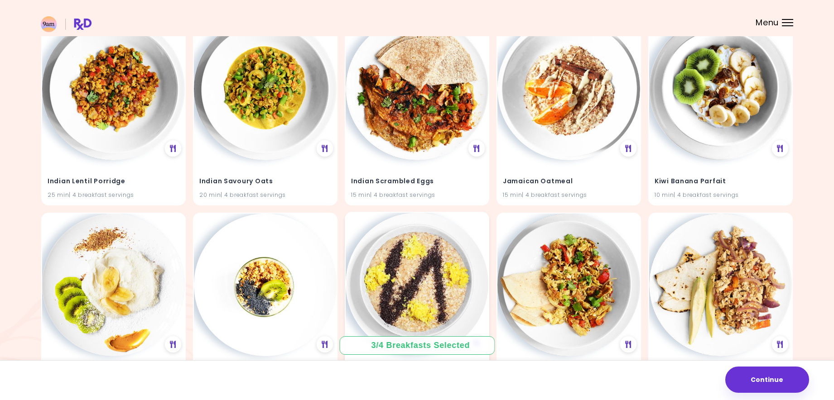
scroll to position [2310, 0]
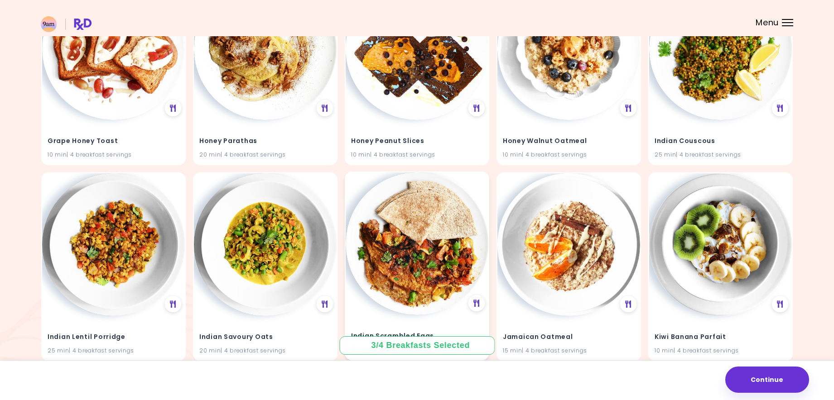
click at [432, 236] on img at bounding box center [416, 244] width 143 height 143
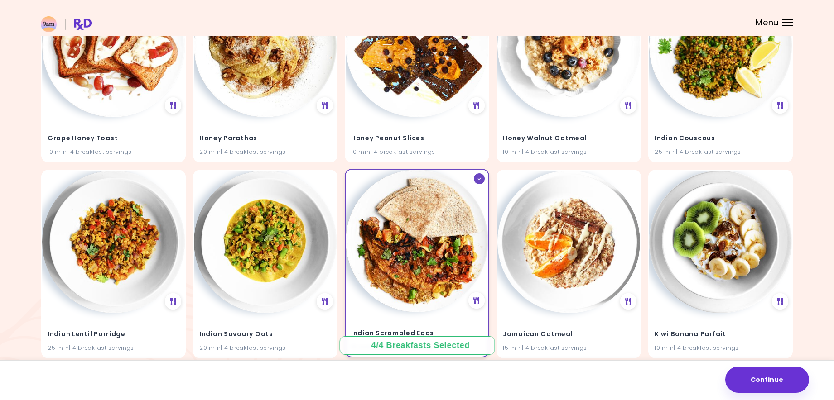
scroll to position [2326, 0]
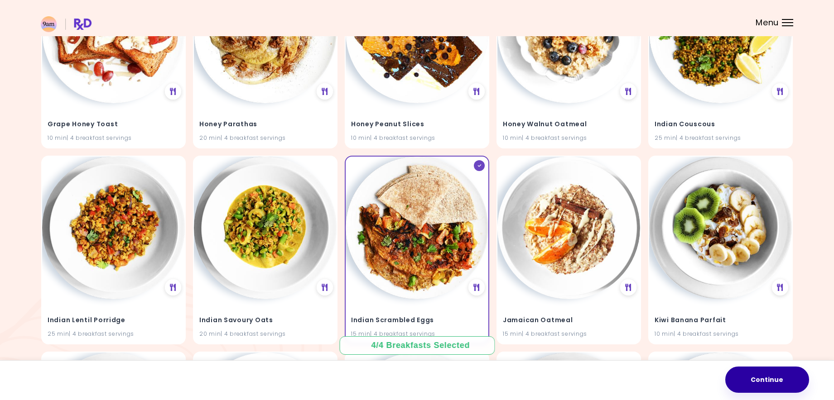
click at [756, 375] on button "Continue" at bounding box center [767, 380] width 84 height 26
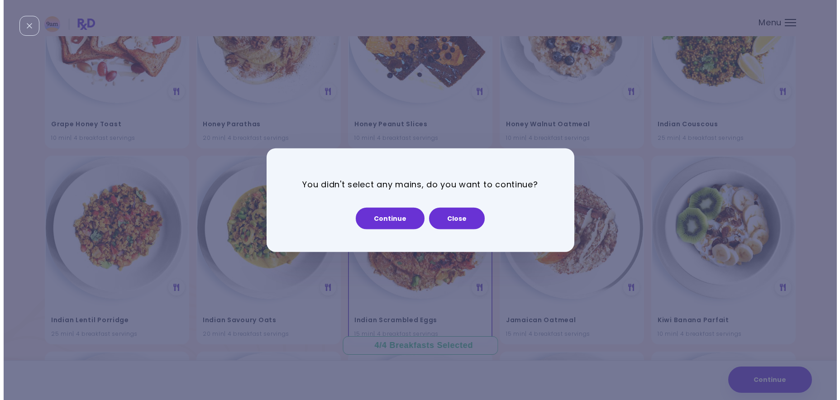
scroll to position [2341, 0]
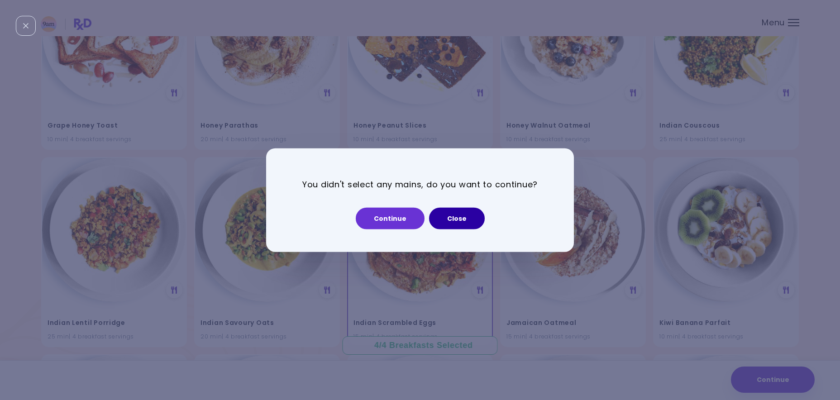
click at [455, 223] on button "Close" at bounding box center [457, 218] width 56 height 22
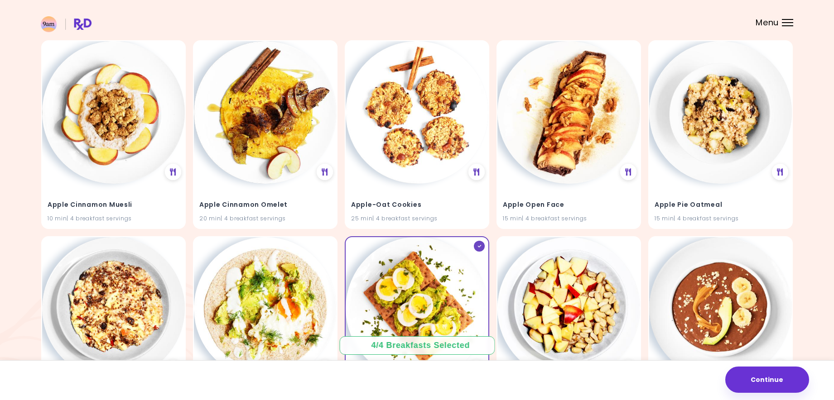
scroll to position [0, 0]
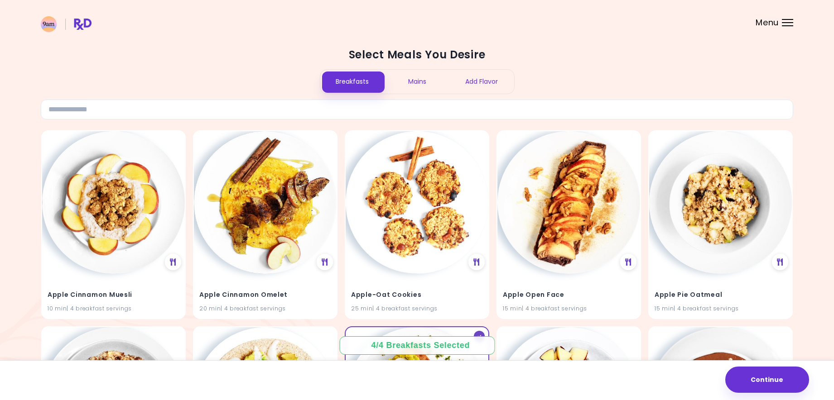
click at [426, 78] on div "Mains" at bounding box center [416, 82] width 65 height 24
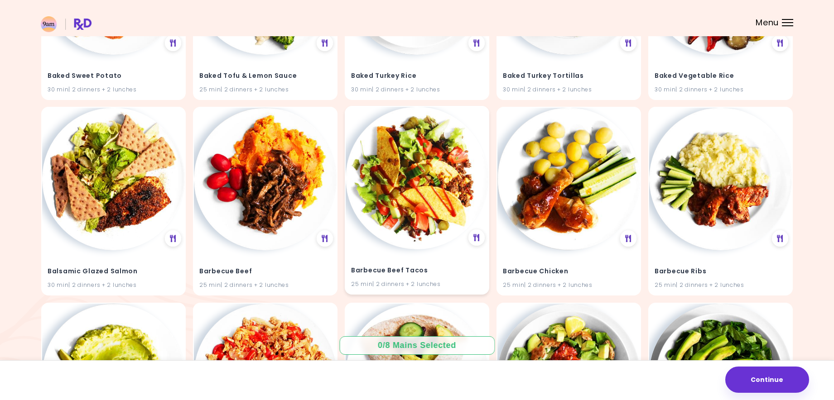
scroll to position [2088, 0]
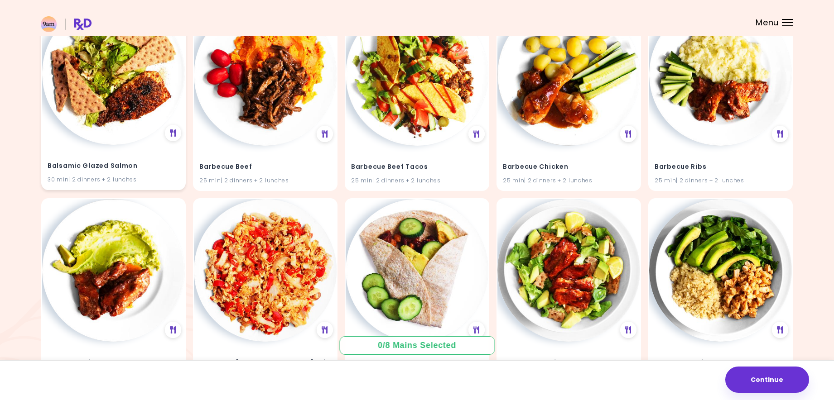
click at [120, 85] on img at bounding box center [113, 73] width 143 height 143
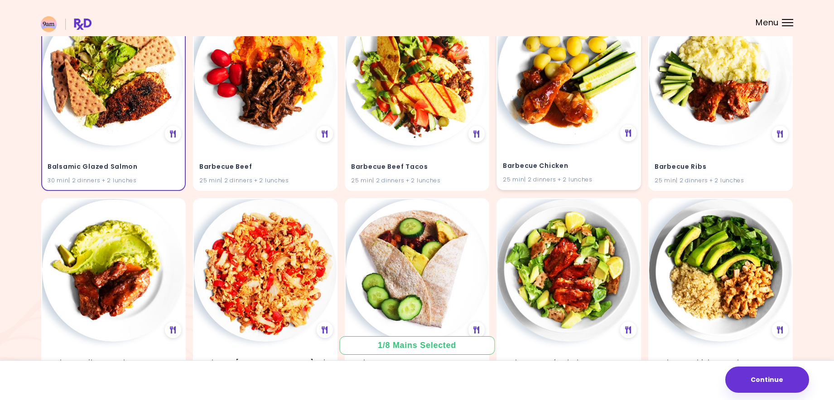
click at [581, 162] on h4 "Barbecue Chicken" at bounding box center [569, 166] width 132 height 14
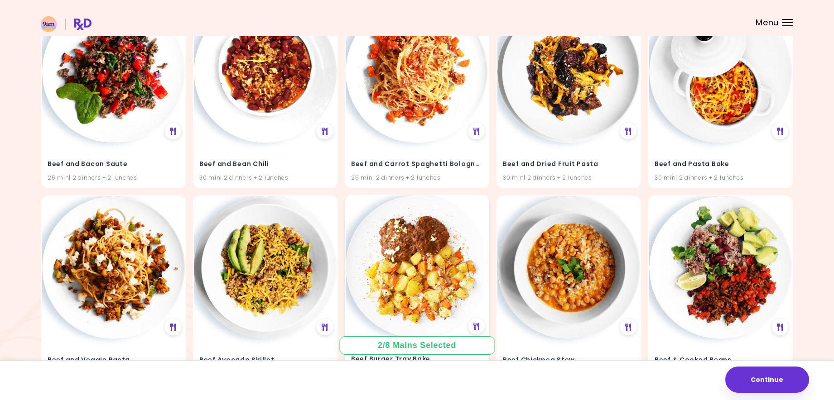
scroll to position [3853, 0]
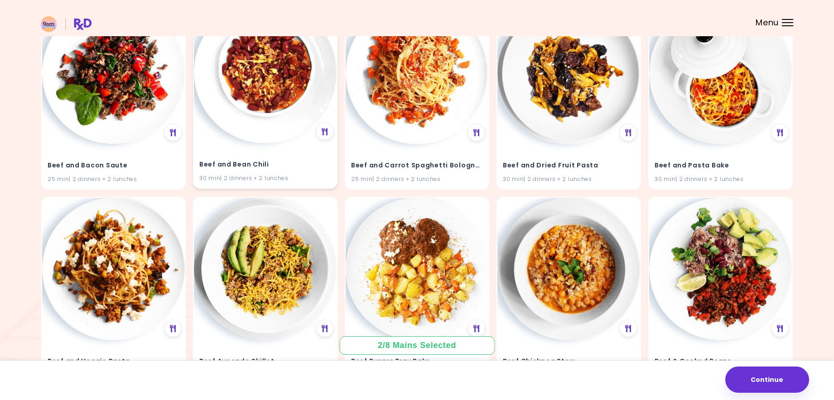
click at [263, 109] on img at bounding box center [265, 72] width 143 height 143
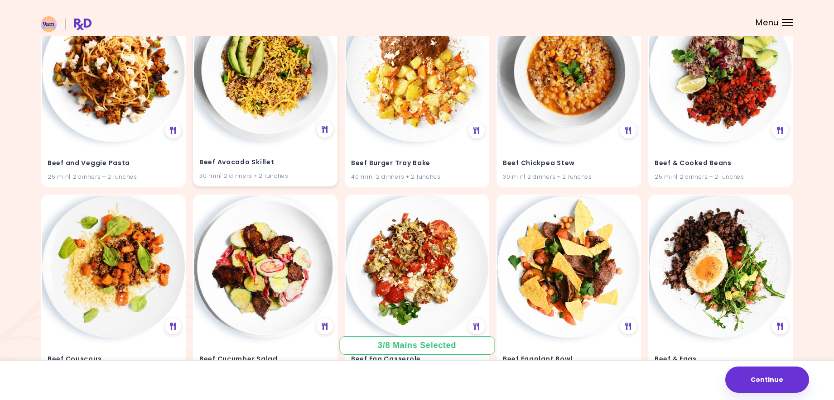
scroll to position [4294, 0]
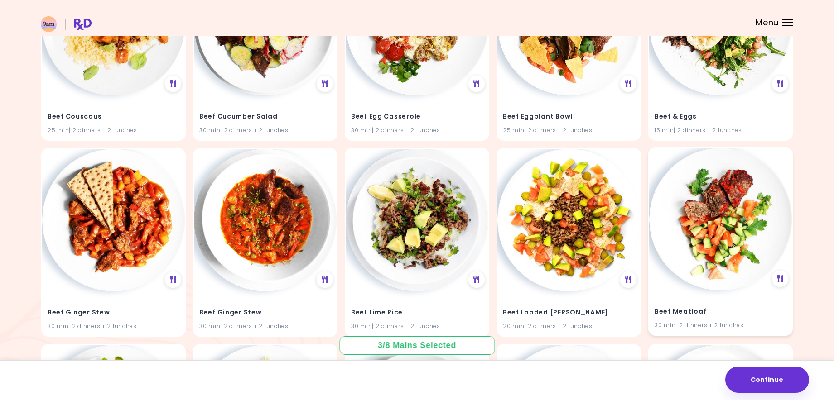
click at [719, 259] on img at bounding box center [720, 219] width 143 height 143
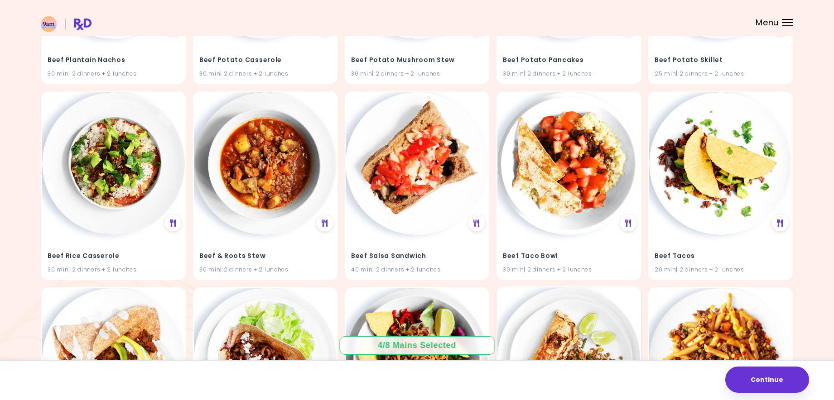
scroll to position [5099, 0]
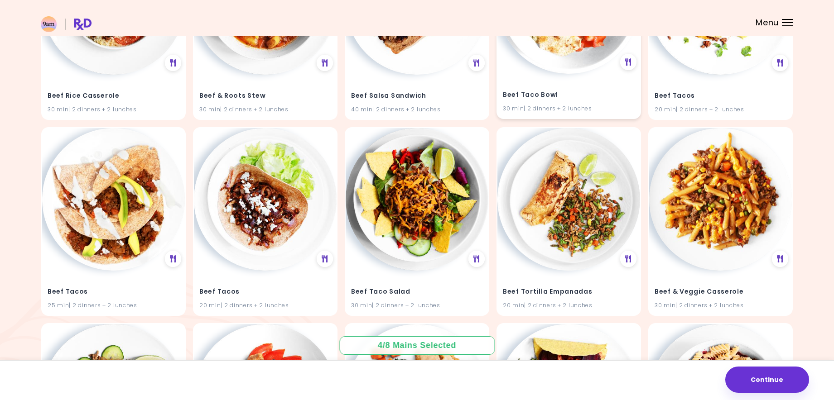
click at [565, 79] on div "Beef Taco Bowl 30 min | 2 dinners + 2 lunches" at bounding box center [568, 96] width 143 height 44
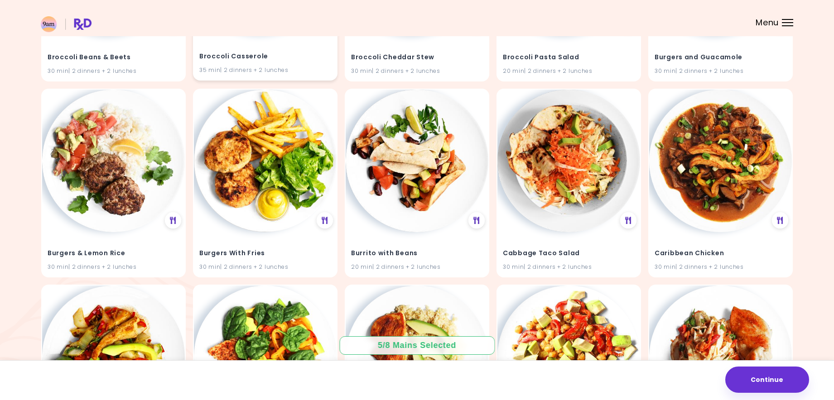
scroll to position [6860, 0]
